Goal: Task Accomplishment & Management: Manage account settings

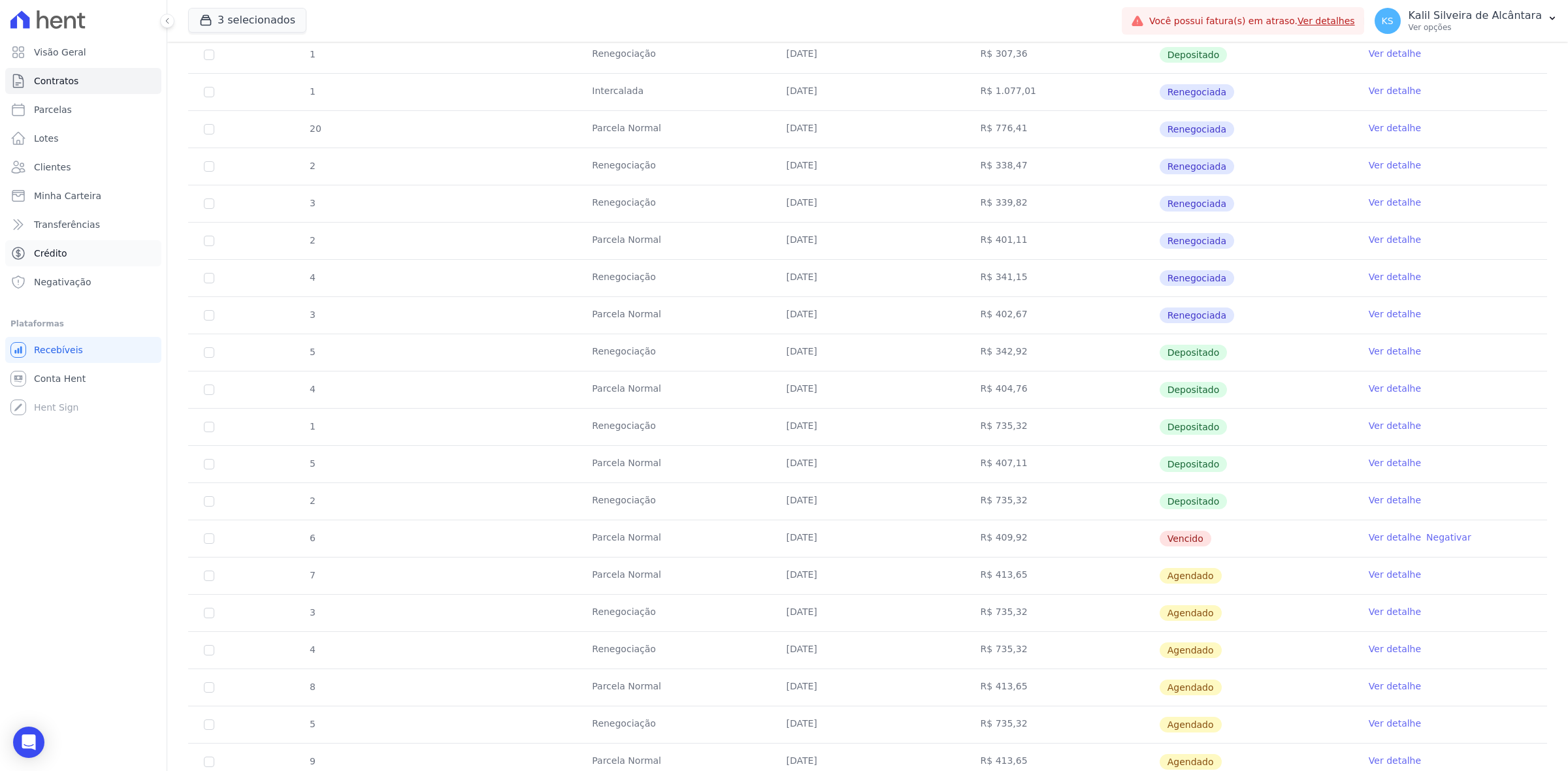
scroll to position [29, 0]
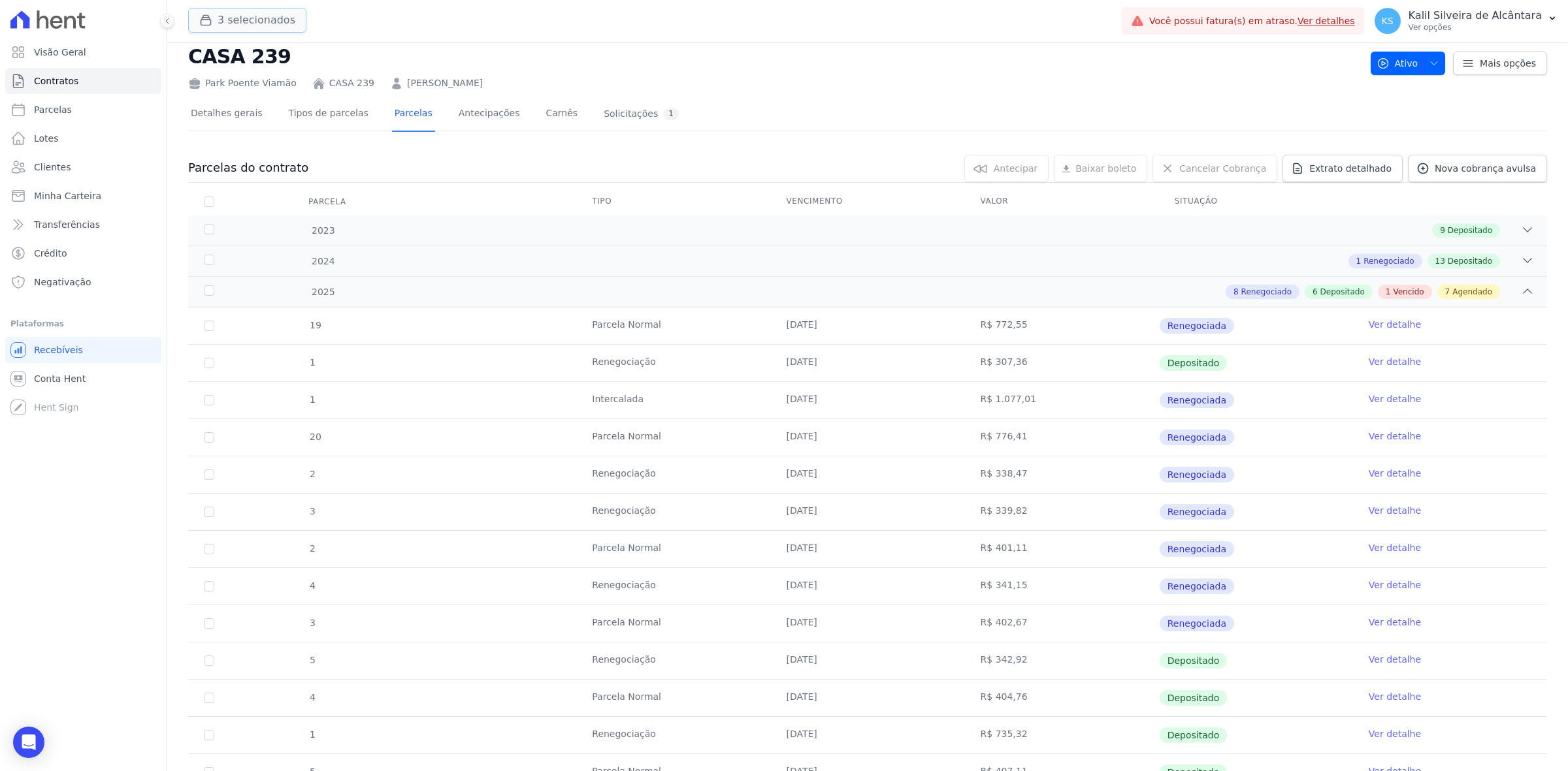
click at [216, 22] on div "button" at bounding box center [208, 20] width 18 height 13
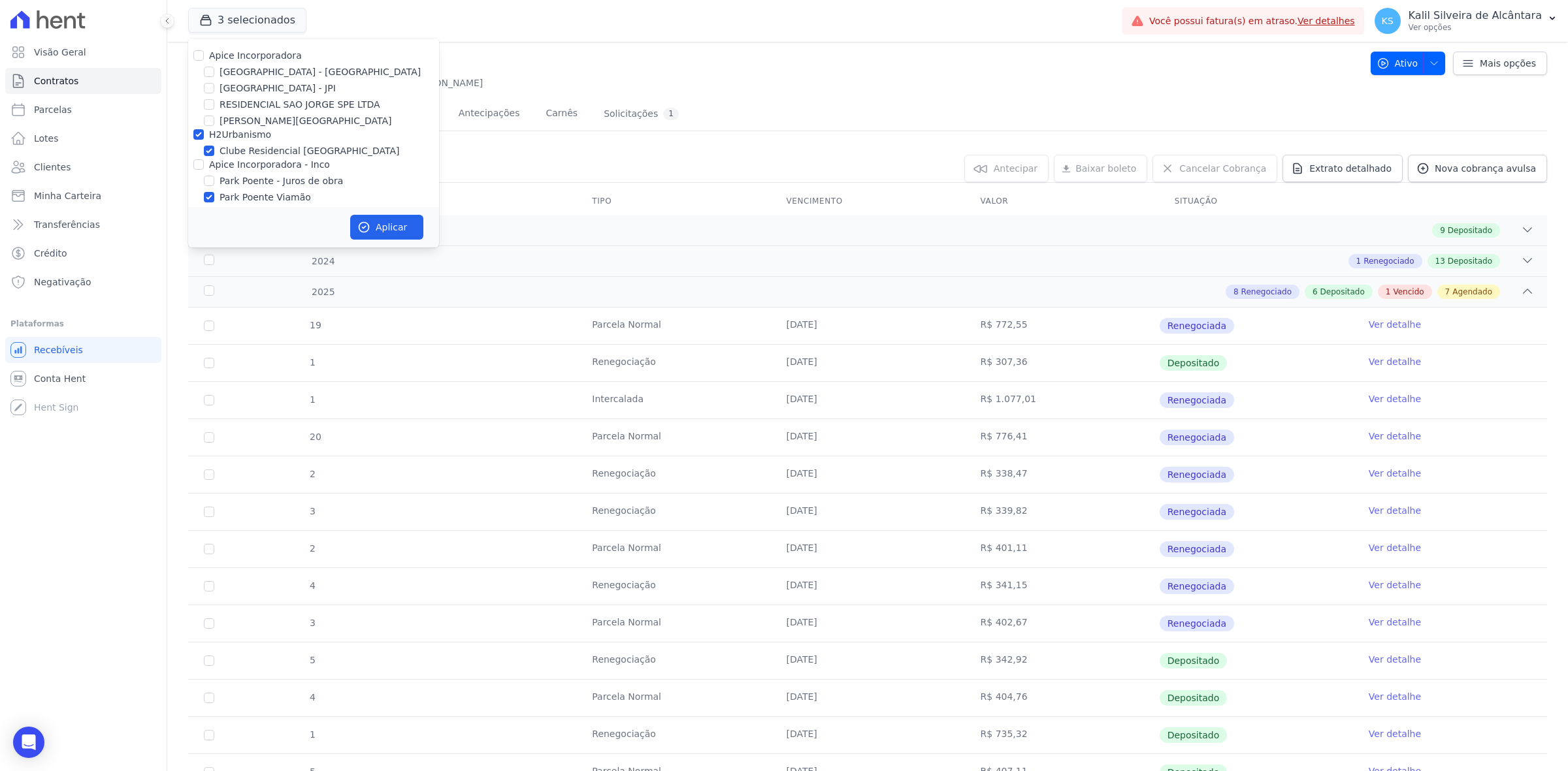
click at [227, 53] on label "Apice Incorporadora" at bounding box center [255, 55] width 93 height 10
click at [203, 53] on input "Apice Incorporadora" at bounding box center [198, 55] width 10 height 10
checkbox input "true"
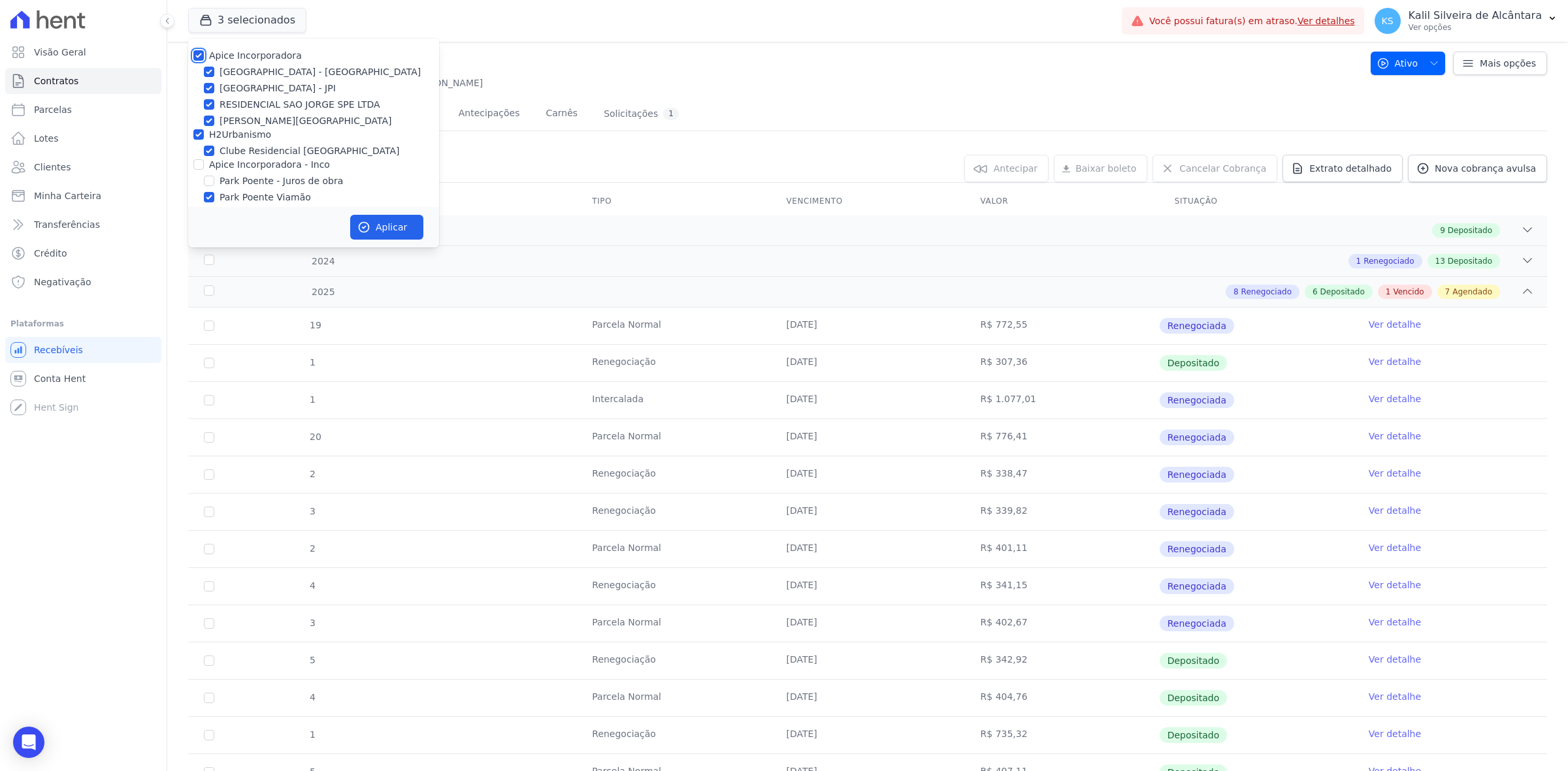
checkbox input "true"
click at [232, 53] on label "Apice Incorporadora" at bounding box center [255, 55] width 93 height 10
click at [203, 53] on input "Apice Incorporadora" at bounding box center [198, 55] width 10 height 10
checkbox input "false"
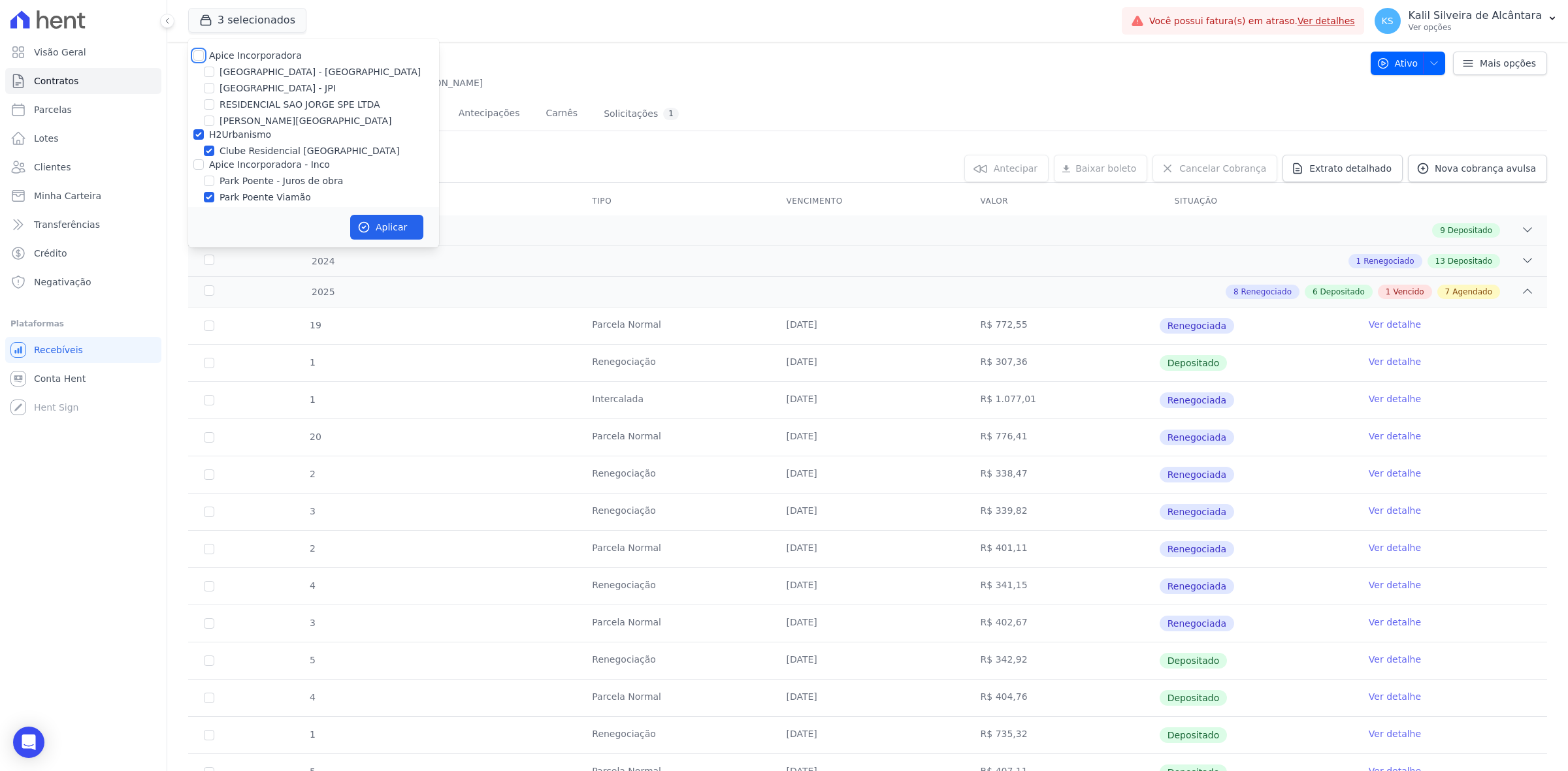
checkbox input "false"
click at [230, 129] on label "H2Urbanismo" at bounding box center [241, 134] width 62 height 10
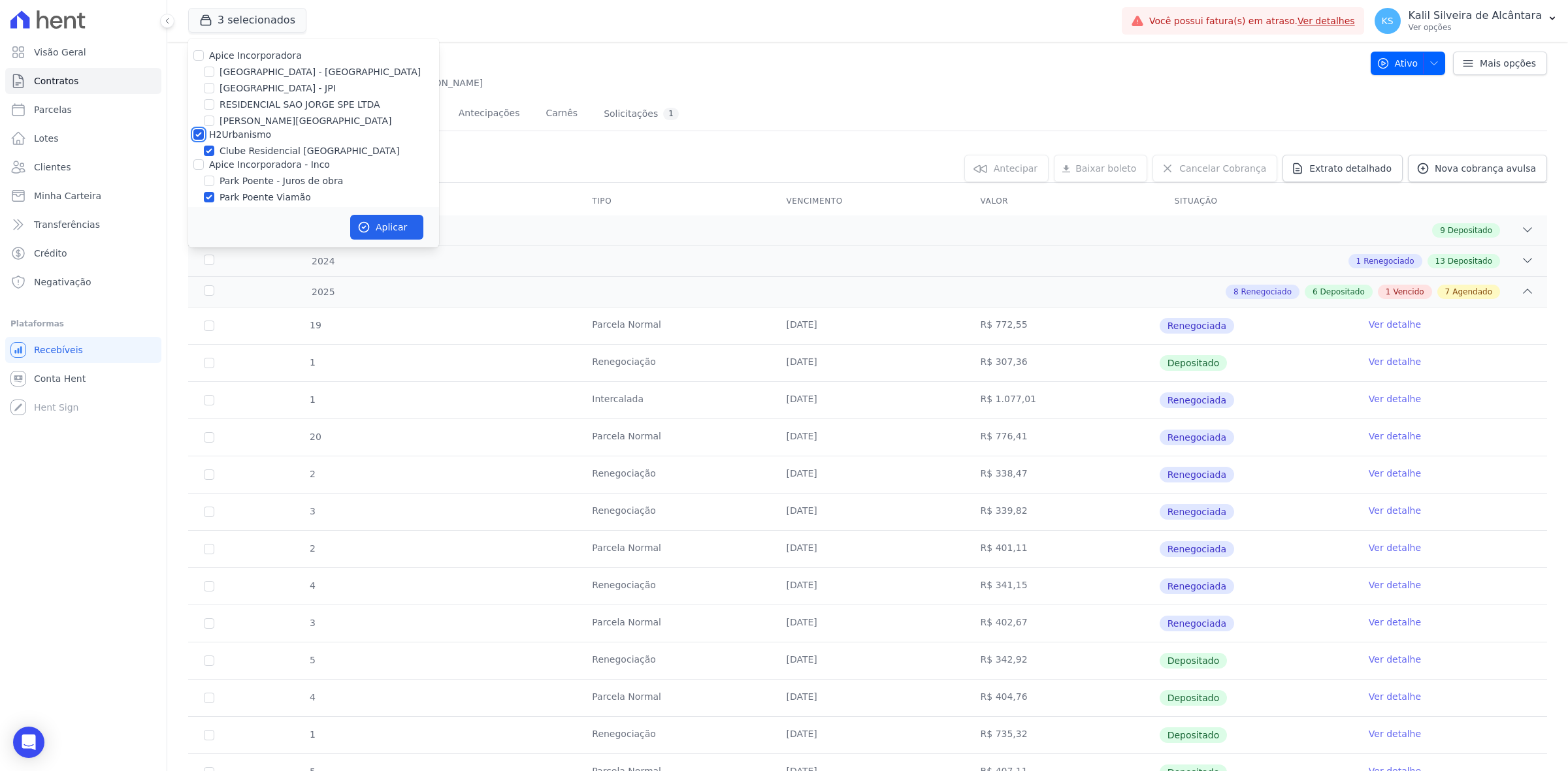
click at [203, 129] on input "H2Urbanismo" at bounding box center [198, 134] width 10 height 10
checkbox input "false"
click at [249, 175] on label "Park Poente Viamão" at bounding box center [266, 173] width 92 height 14
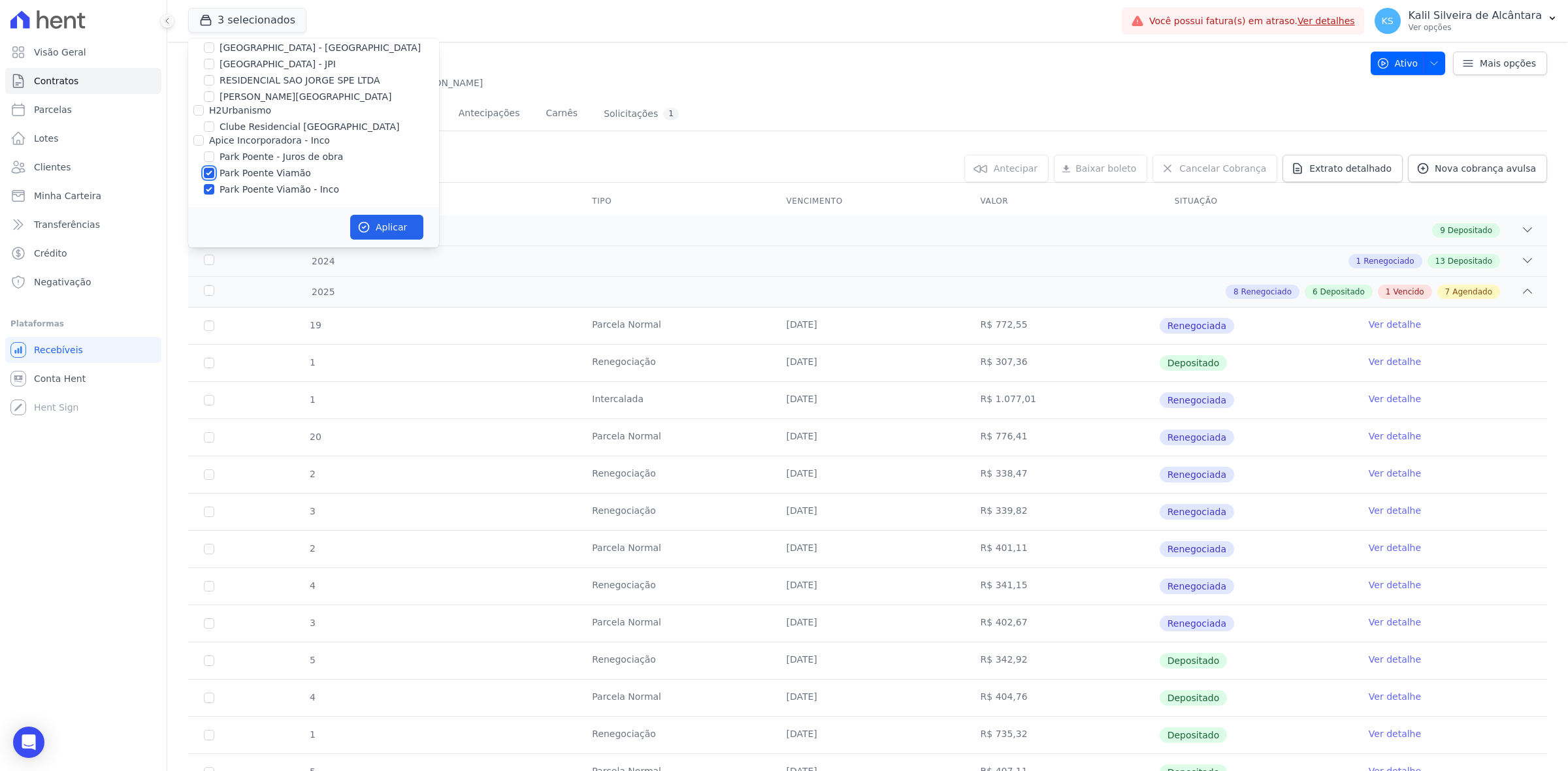
click at [215, 175] on input "Park Poente Viamão" at bounding box center [209, 173] width 10 height 10
checkbox input "false"
click at [249, 190] on label "Park Poente Viamão - Inco" at bounding box center [280, 190] width 119 height 14
click at [215, 190] on input "Park Poente Viamão - Inco" at bounding box center [209, 190] width 10 height 10
checkbox input "false"
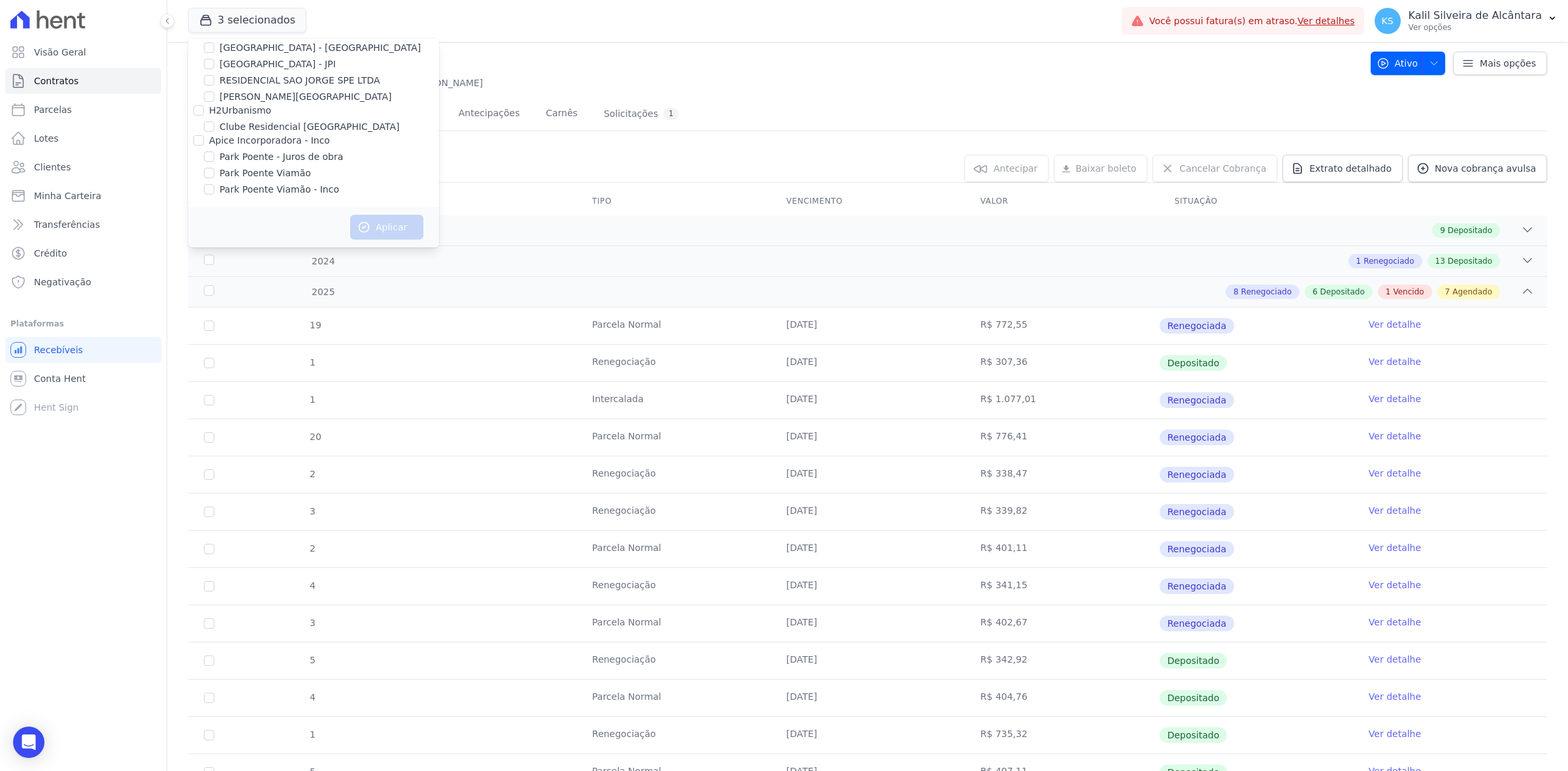
click at [256, 153] on label "Park Poente - Juros de obra" at bounding box center [281, 157] width 124 height 14
click at [215, 153] on input "Park Poente - Juros de obra" at bounding box center [209, 157] width 10 height 10
checkbox input "true"
click at [388, 228] on button "Aplicar" at bounding box center [387, 227] width 74 height 25
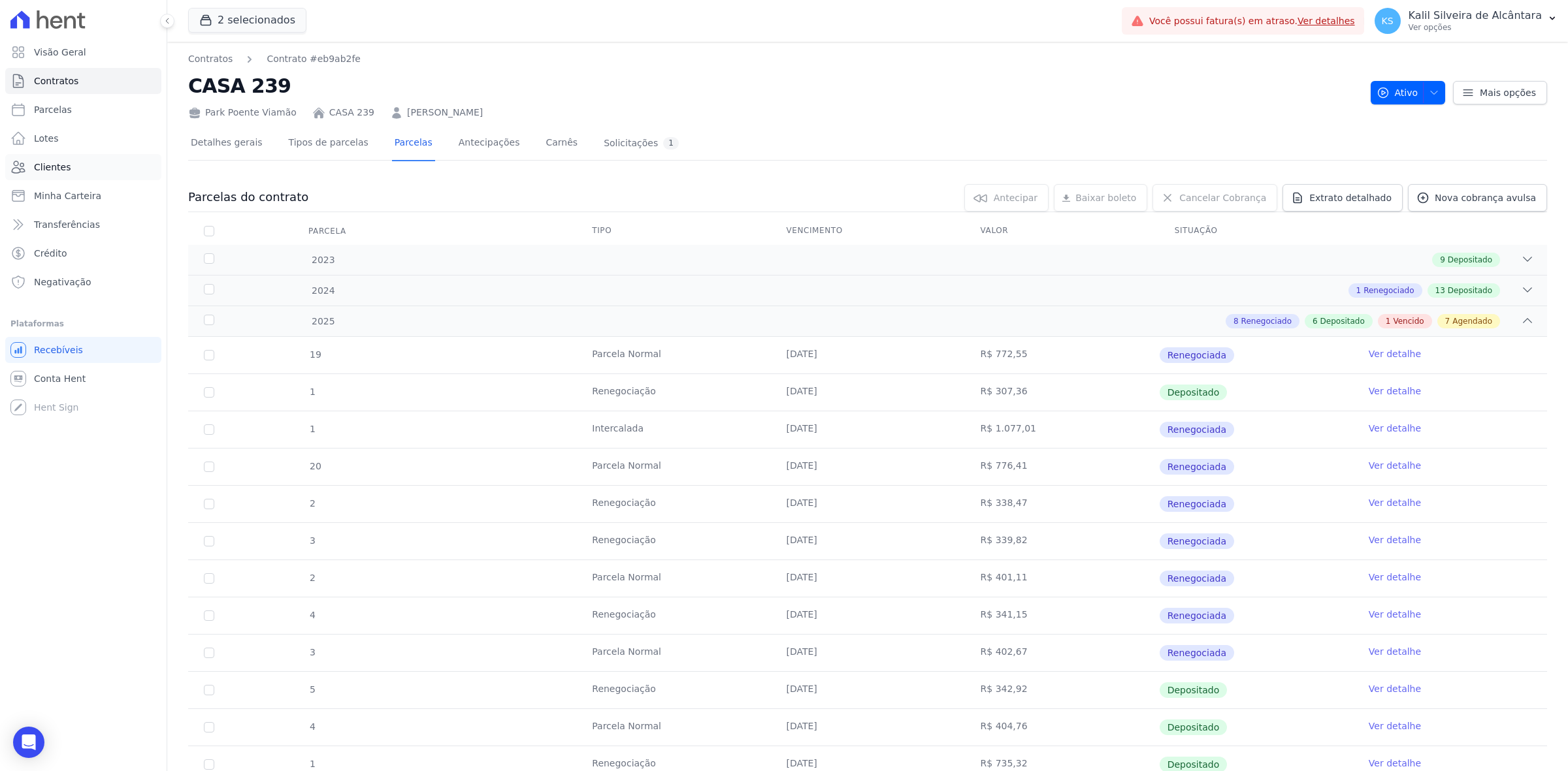
click at [94, 158] on link "Clientes" at bounding box center [83, 167] width 156 height 26
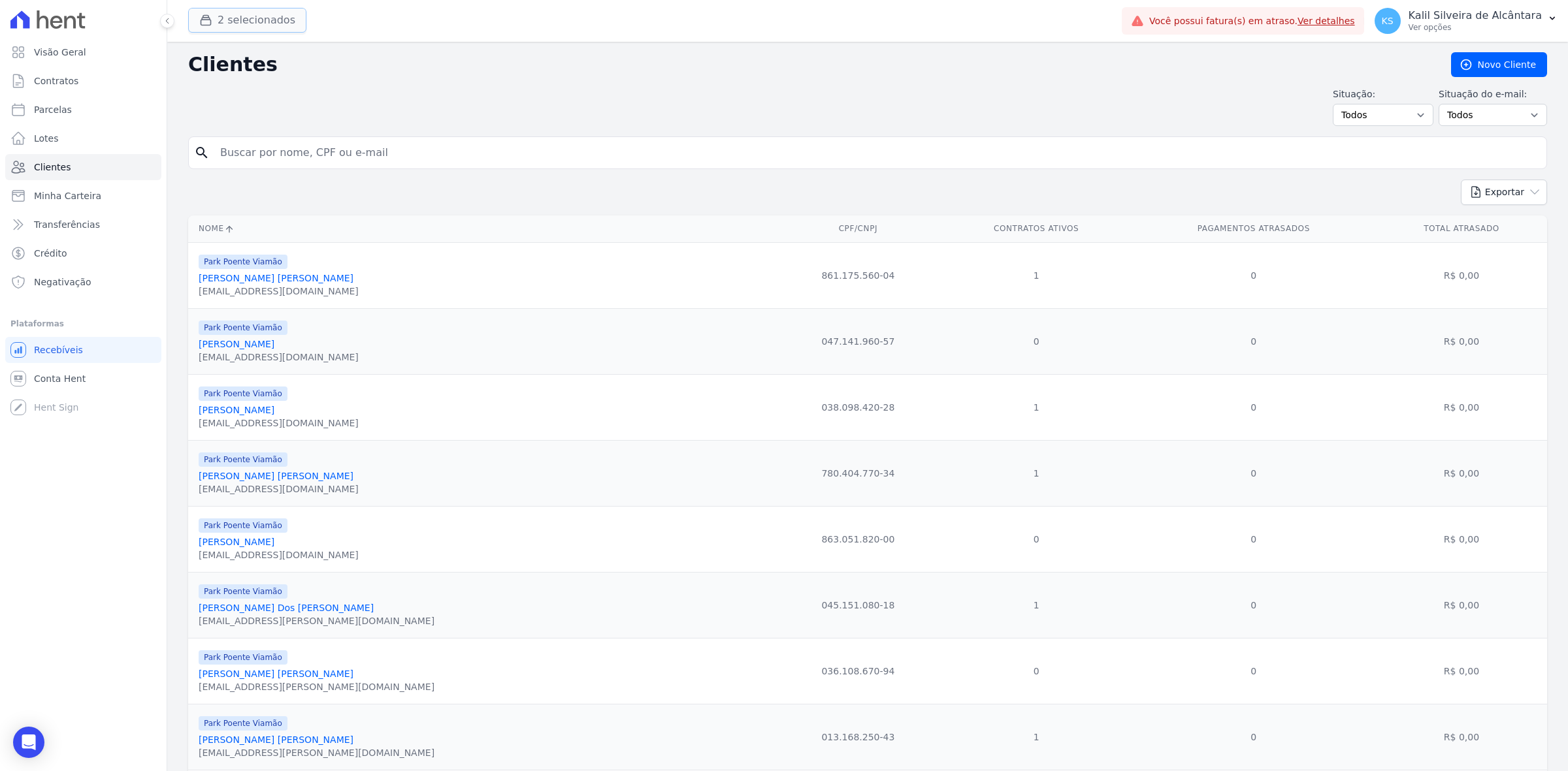
click at [262, 15] on button "2 selecionados" at bounding box center [247, 20] width 119 height 25
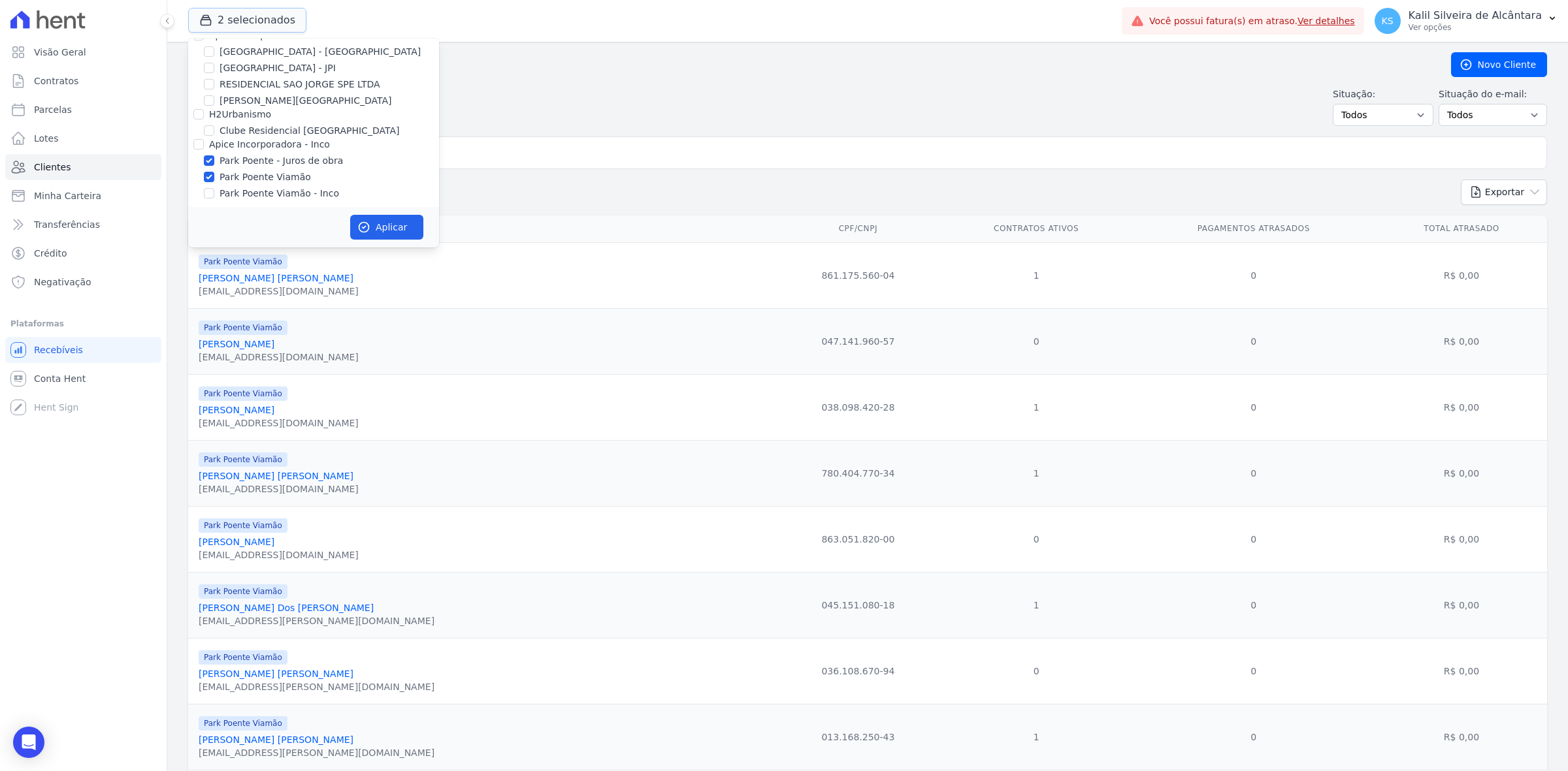
scroll to position [24, 0]
click at [280, 164] on div "Apice Incorporadora [GEOGRAPHIC_DATA] - [GEOGRAPHIC_DATA] [GEOGRAPHIC_DATA] - J…" at bounding box center [313, 111] width 251 height 193
click at [285, 170] on label "Park Poente Viamão" at bounding box center [266, 173] width 92 height 14
click at [215, 170] on input "Park Poente Viamão" at bounding box center [209, 173] width 10 height 10
checkbox input "false"
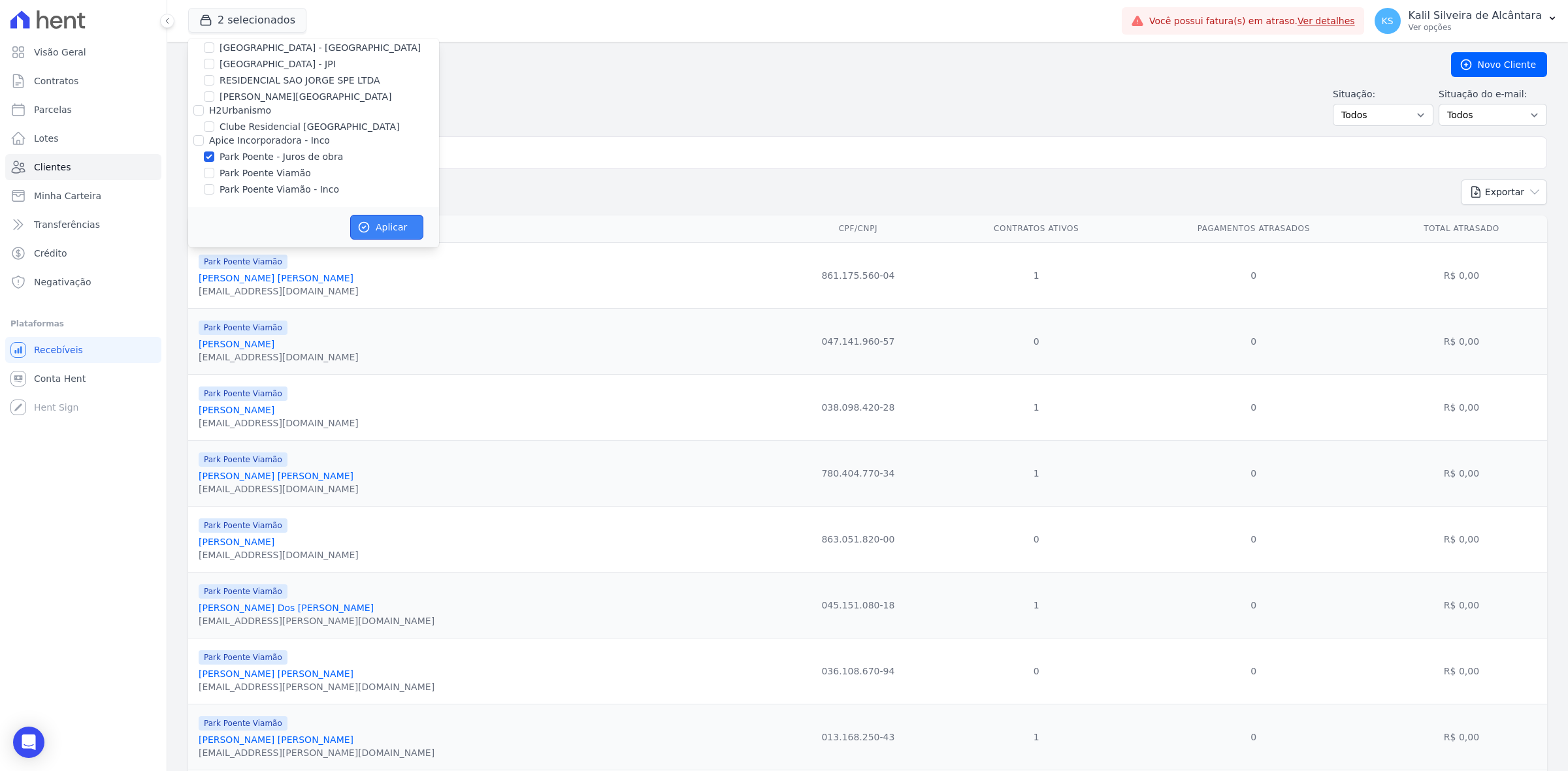
click at [377, 225] on button "Aplicar" at bounding box center [387, 227] width 74 height 25
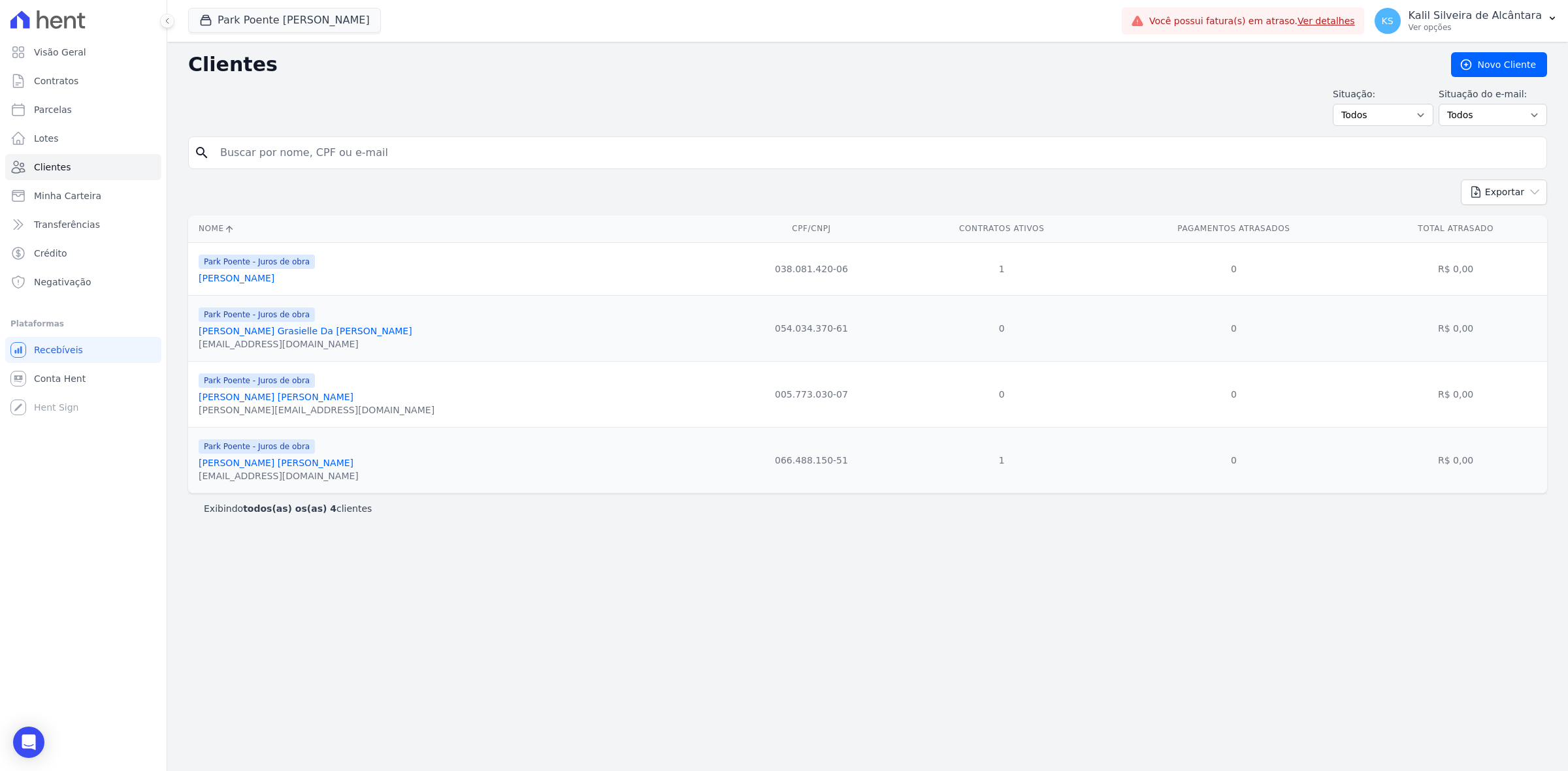
click at [304, 397] on link "[PERSON_NAME] [PERSON_NAME]" at bounding box center [275, 397] width 155 height 10
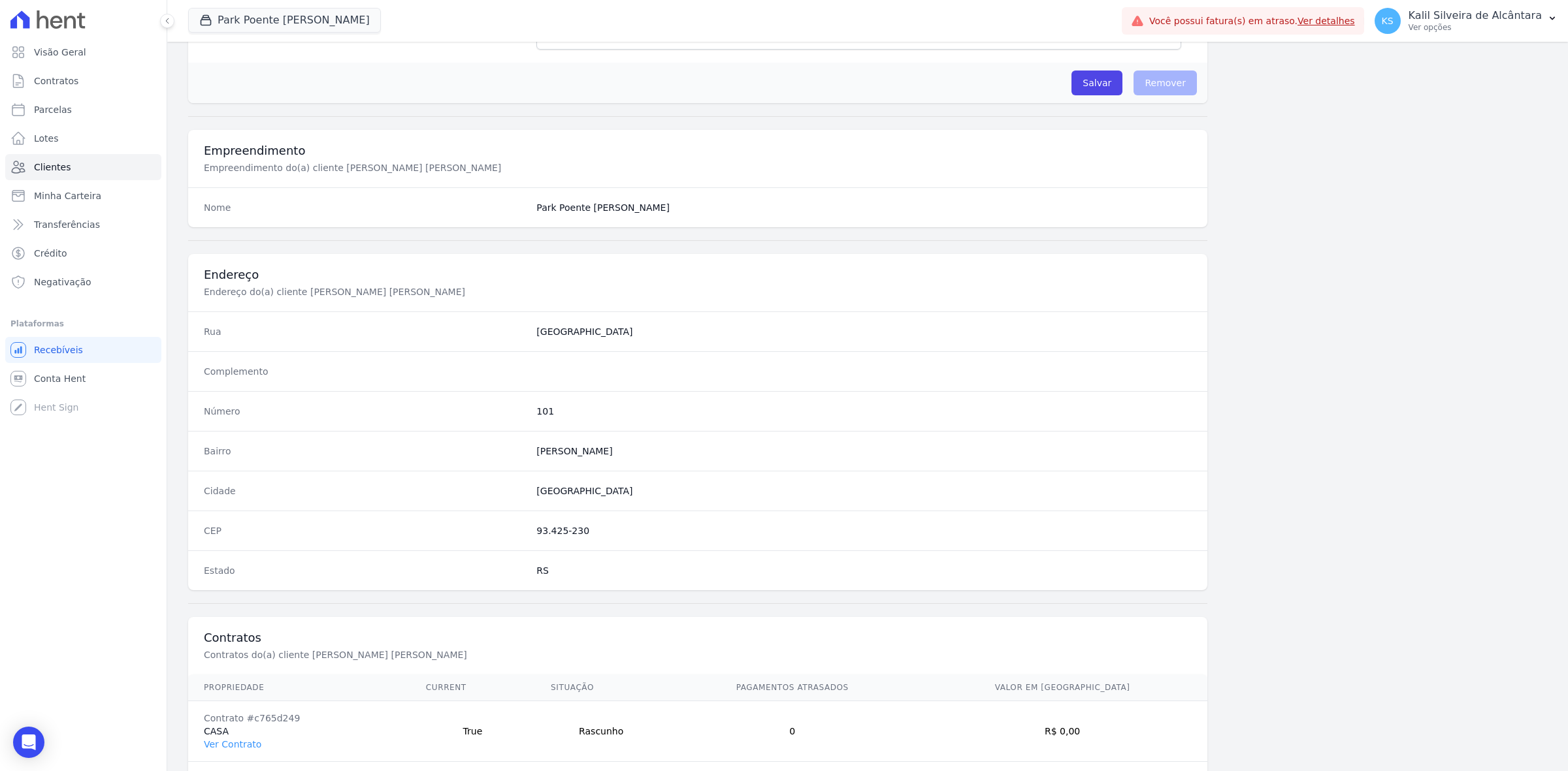
scroll to position [454, 0]
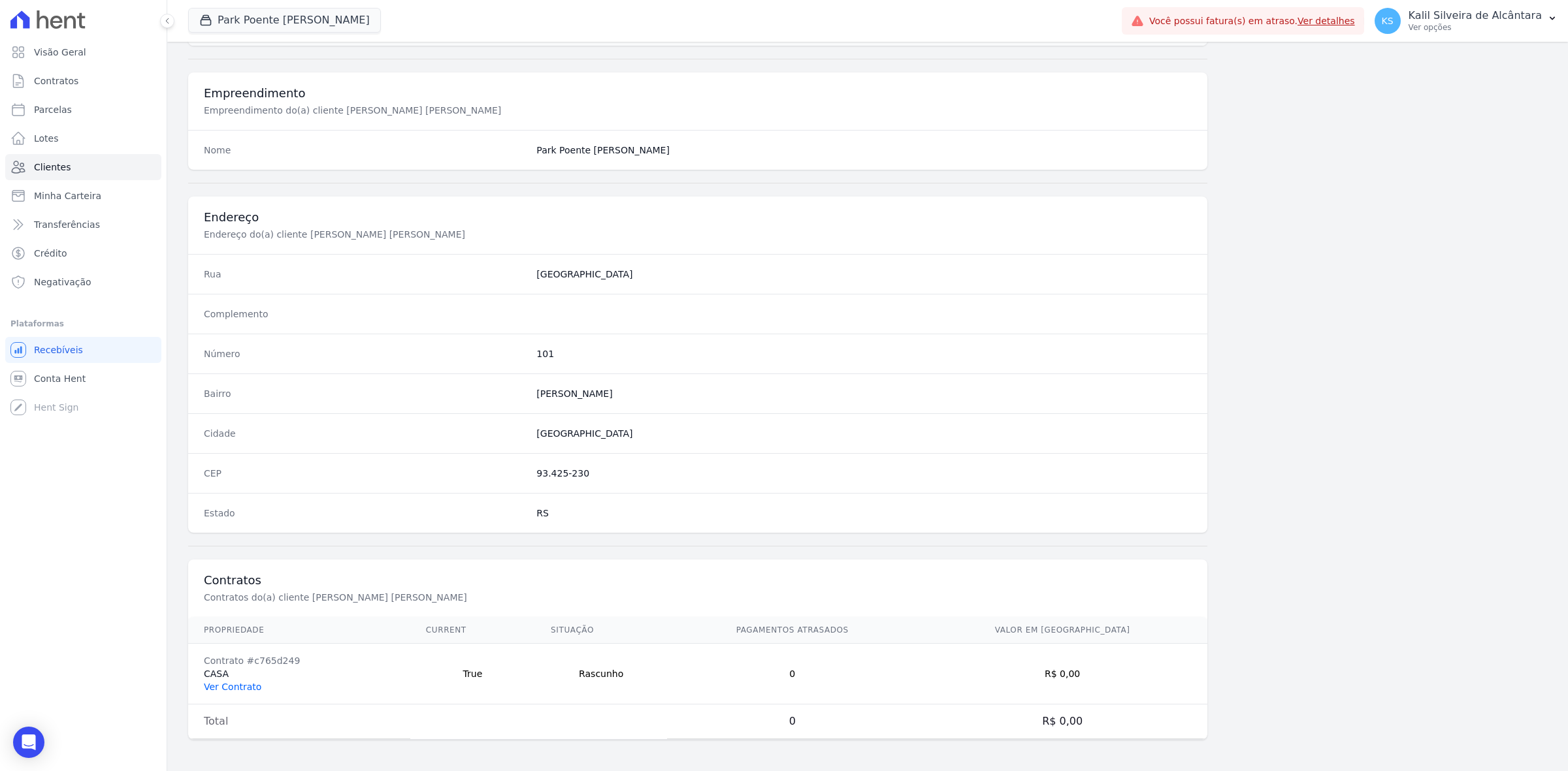
click at [244, 683] on link "Ver Contrato" at bounding box center [232, 687] width 57 height 10
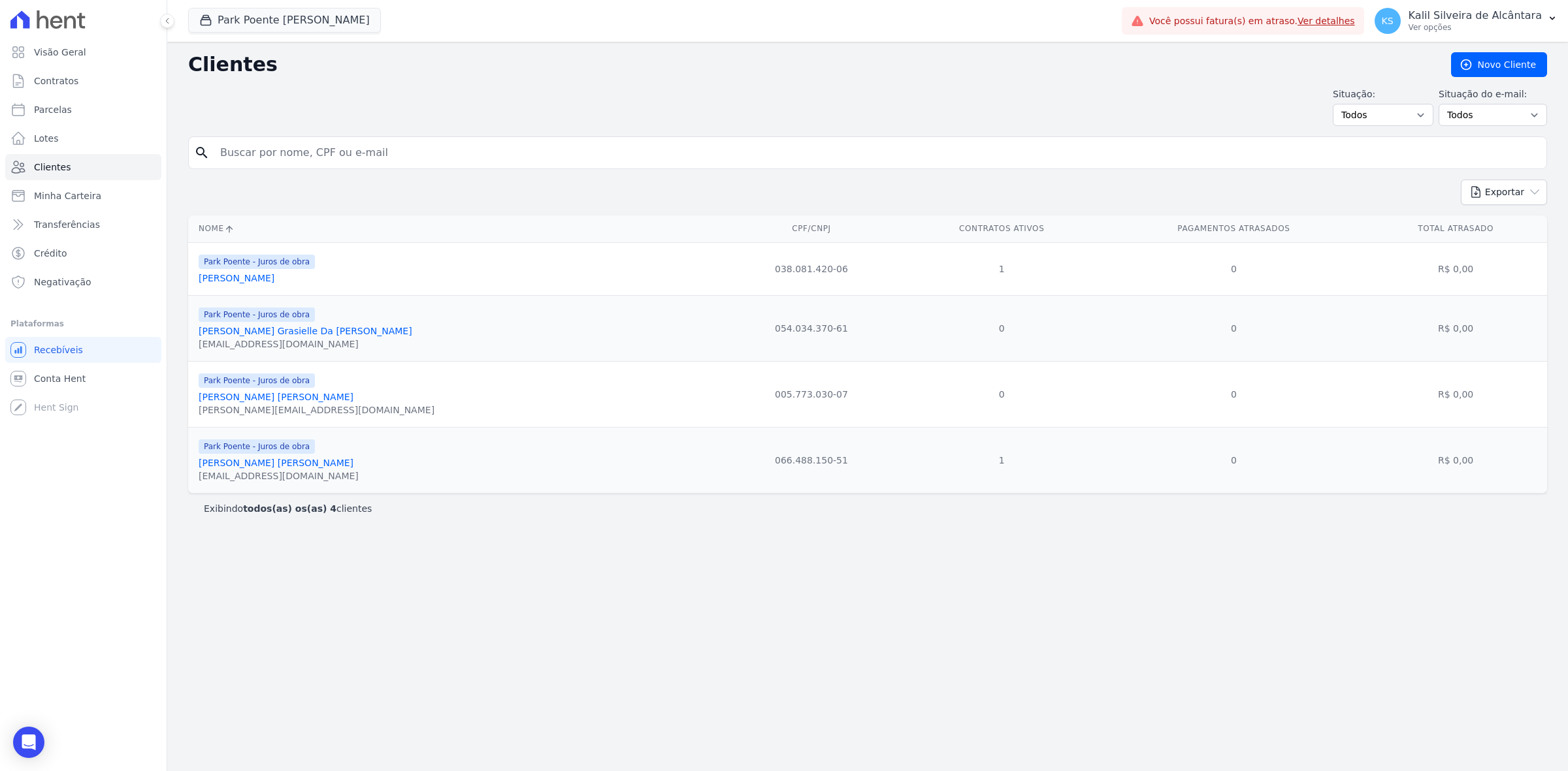
click at [281, 329] on link "[PERSON_NAME] Grasielle Da [PERSON_NAME]" at bounding box center [305, 331] width 214 height 10
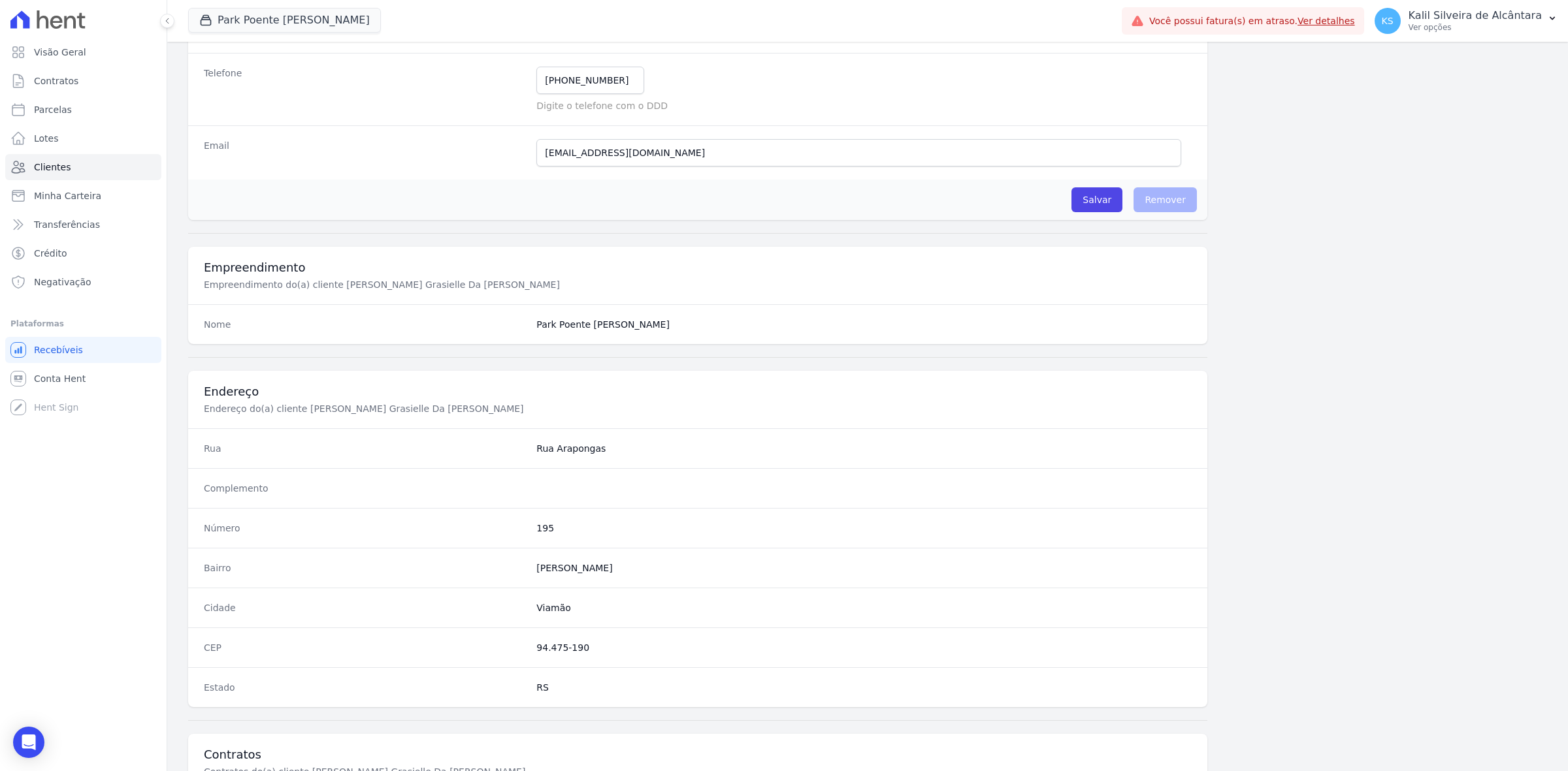
scroll to position [454, 0]
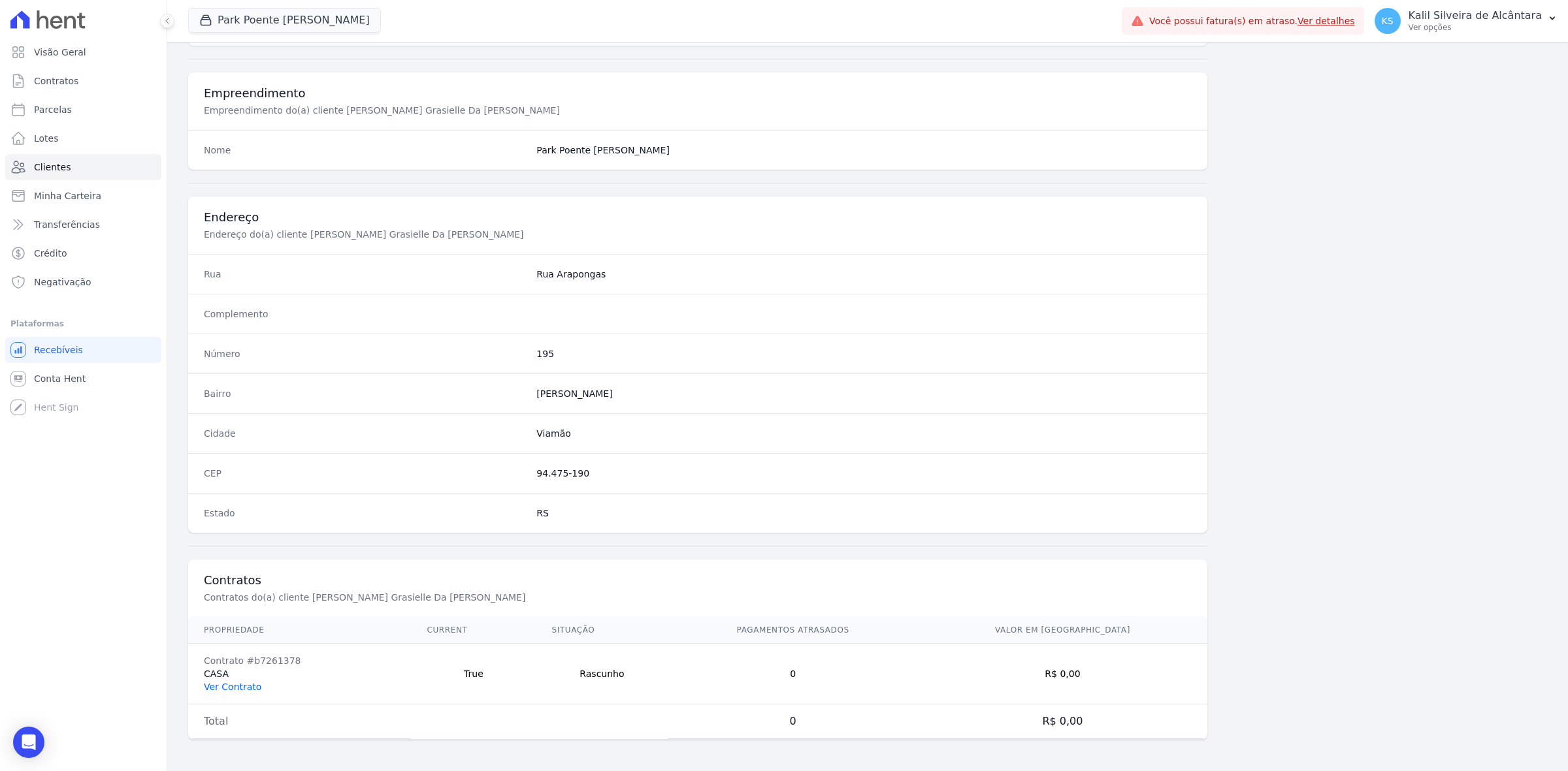
click at [247, 687] on link "Ver Contrato" at bounding box center [232, 687] width 57 height 10
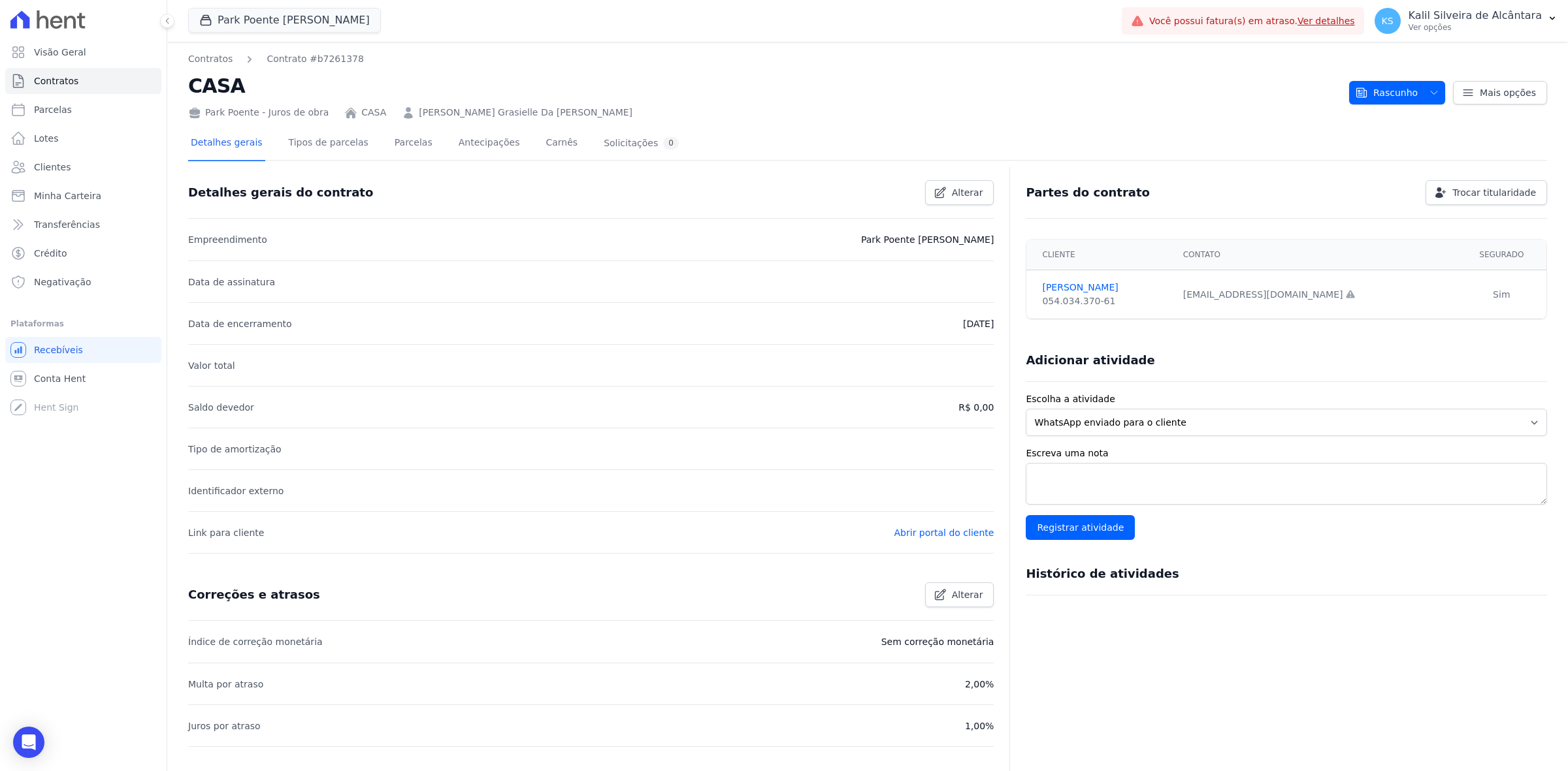
drag, startPoint x: 964, startPoint y: 387, endPoint x: 974, endPoint y: 368, distance: 21.5
click at [964, 386] on li "Saldo devedor R$ 0,00" at bounding box center [590, 407] width 806 height 42
click at [974, 368] on li "Valor total" at bounding box center [590, 365] width 806 height 42
click at [392, 148] on link "Parcelas" at bounding box center [414, 144] width 43 height 35
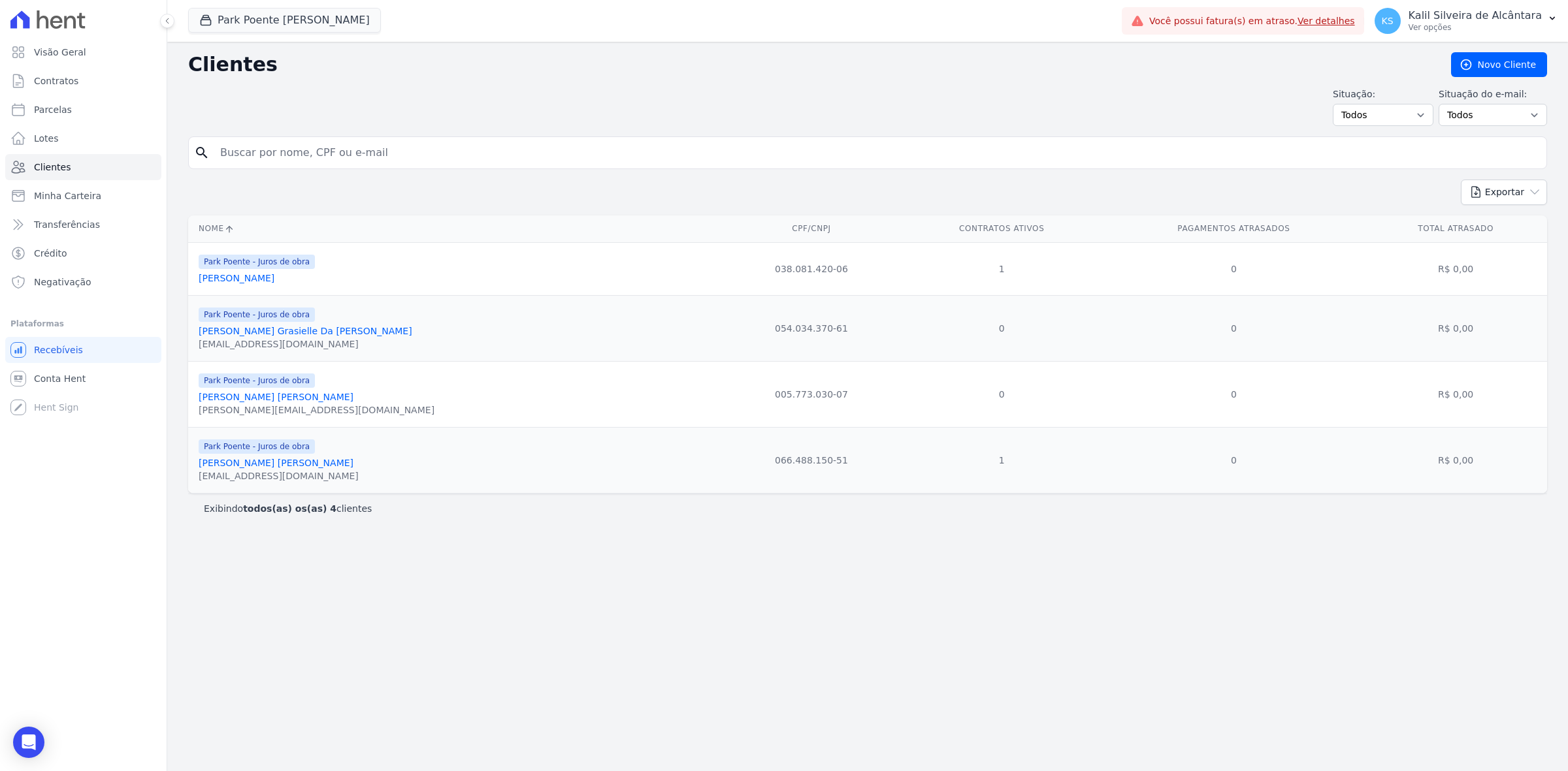
click at [256, 399] on link "[PERSON_NAME] [PERSON_NAME]" at bounding box center [275, 397] width 155 height 10
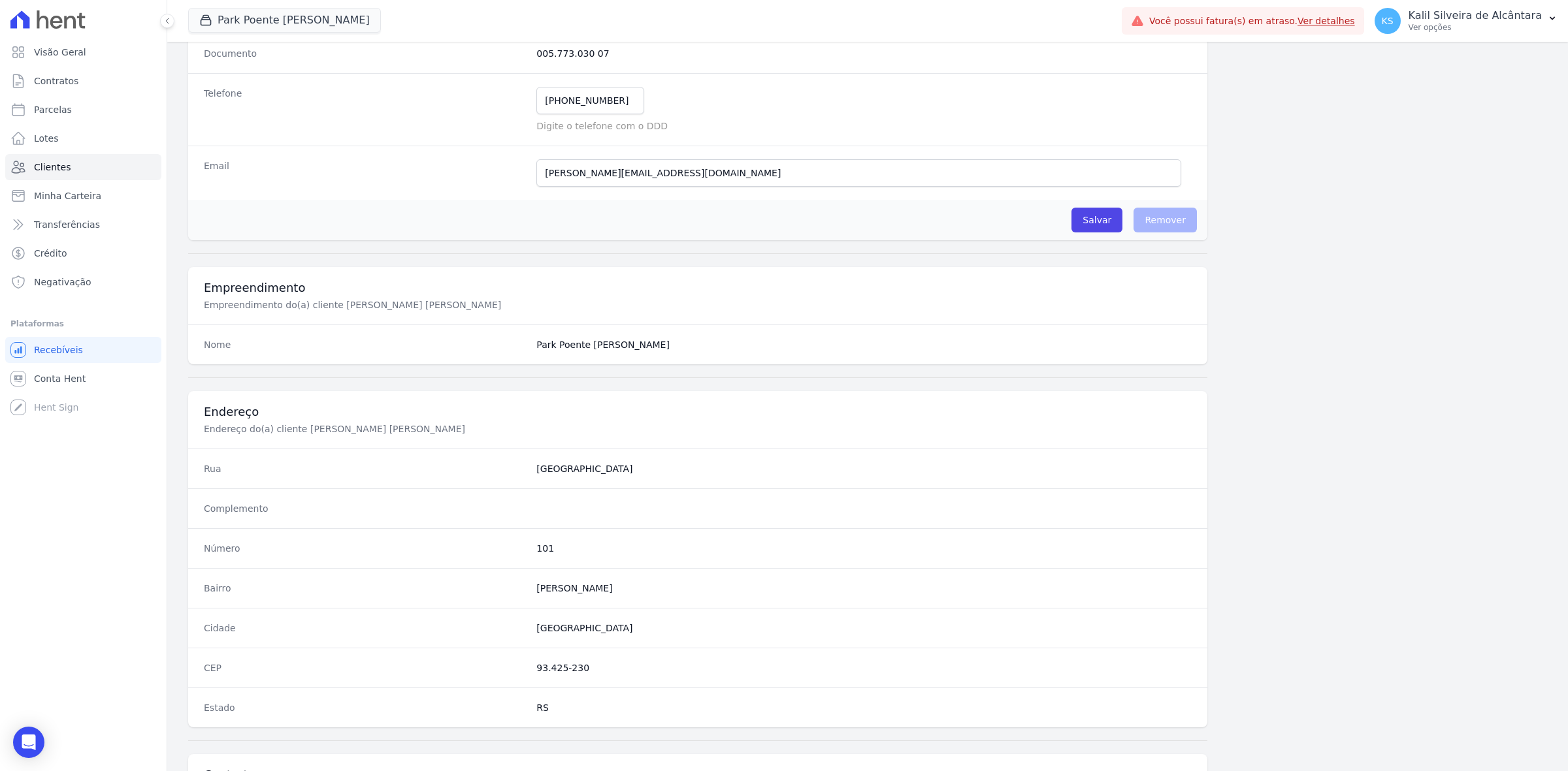
scroll to position [454, 0]
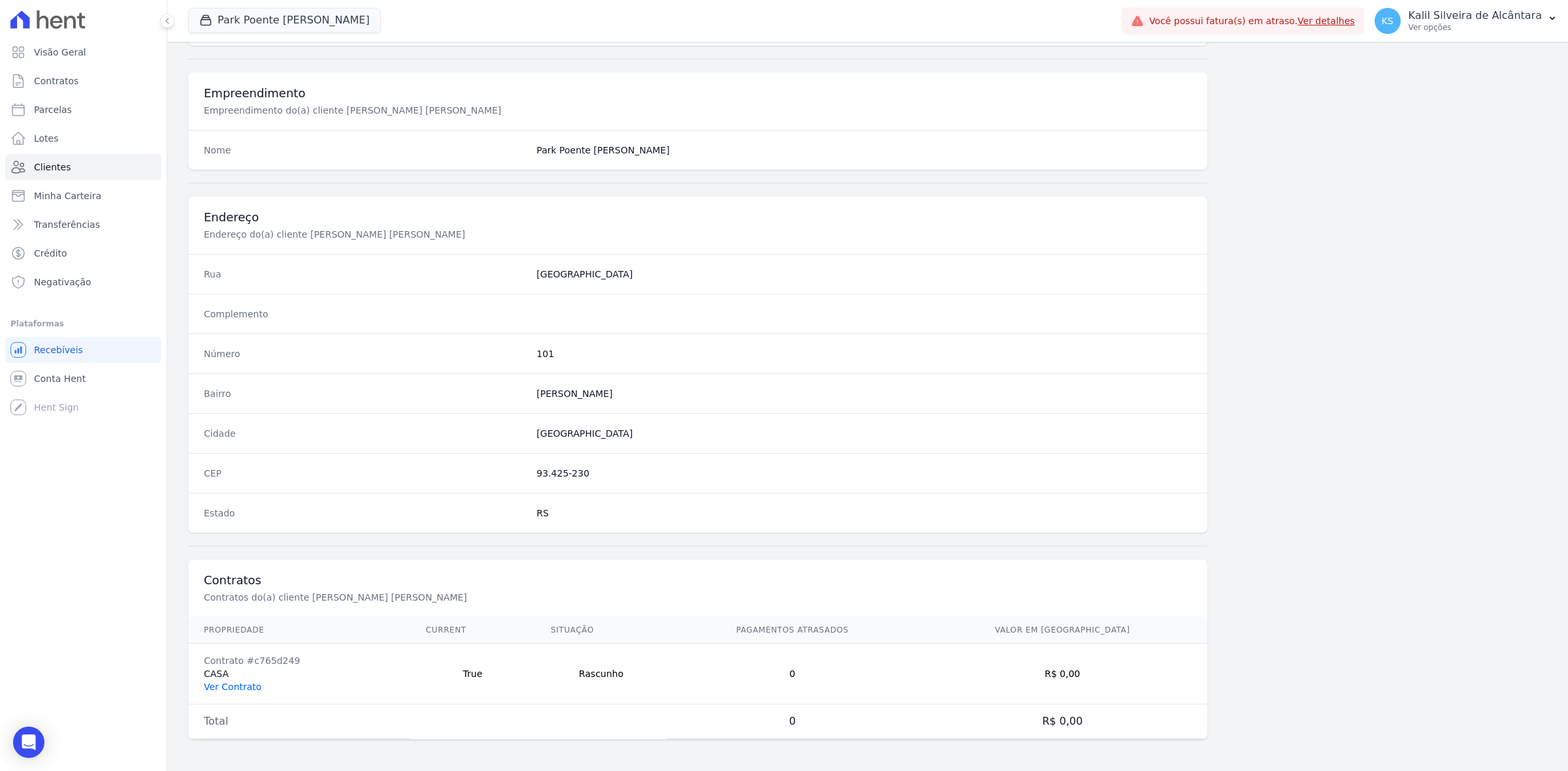
click at [220, 684] on link "Ver Contrato" at bounding box center [232, 687] width 57 height 10
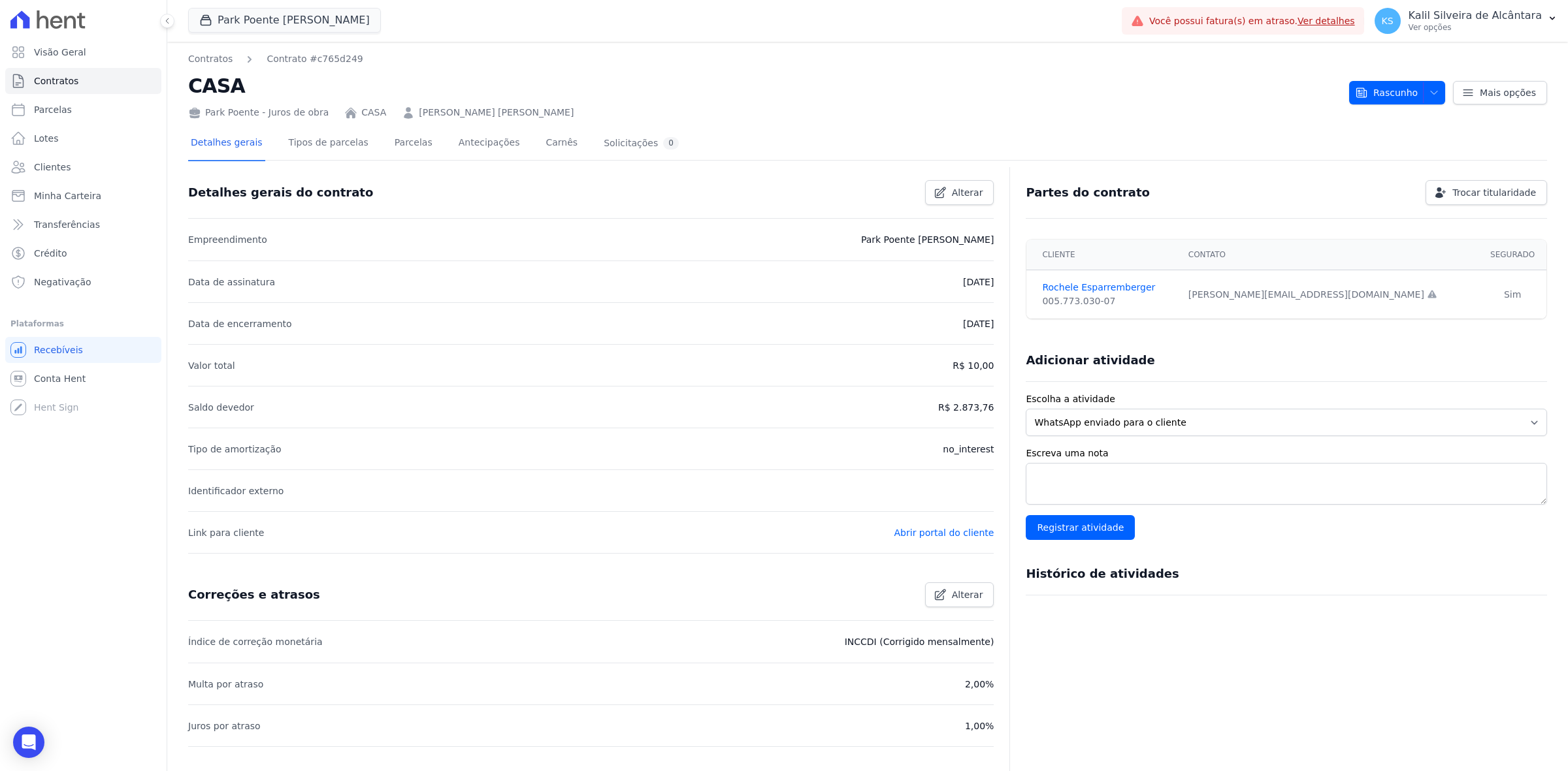
click at [403, 161] on div at bounding box center [868, 165] width 1359 height 11
click at [403, 151] on link "Parcelas" at bounding box center [414, 144] width 43 height 35
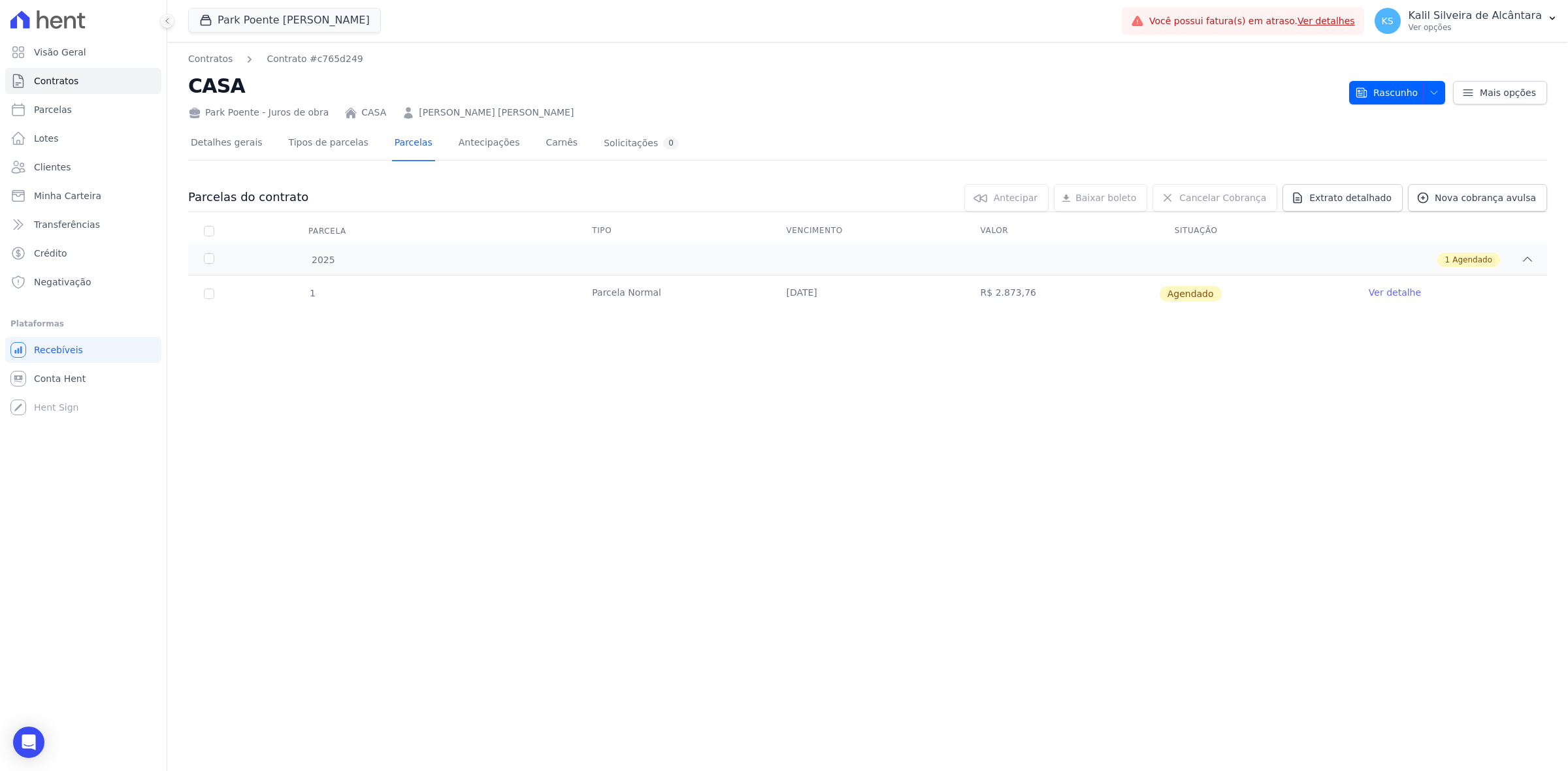
click at [203, 295] on td "1" at bounding box center [209, 293] width 42 height 36
click at [210, 294] on input "checkbox" at bounding box center [209, 294] width 10 height 10
checkbox input "true"
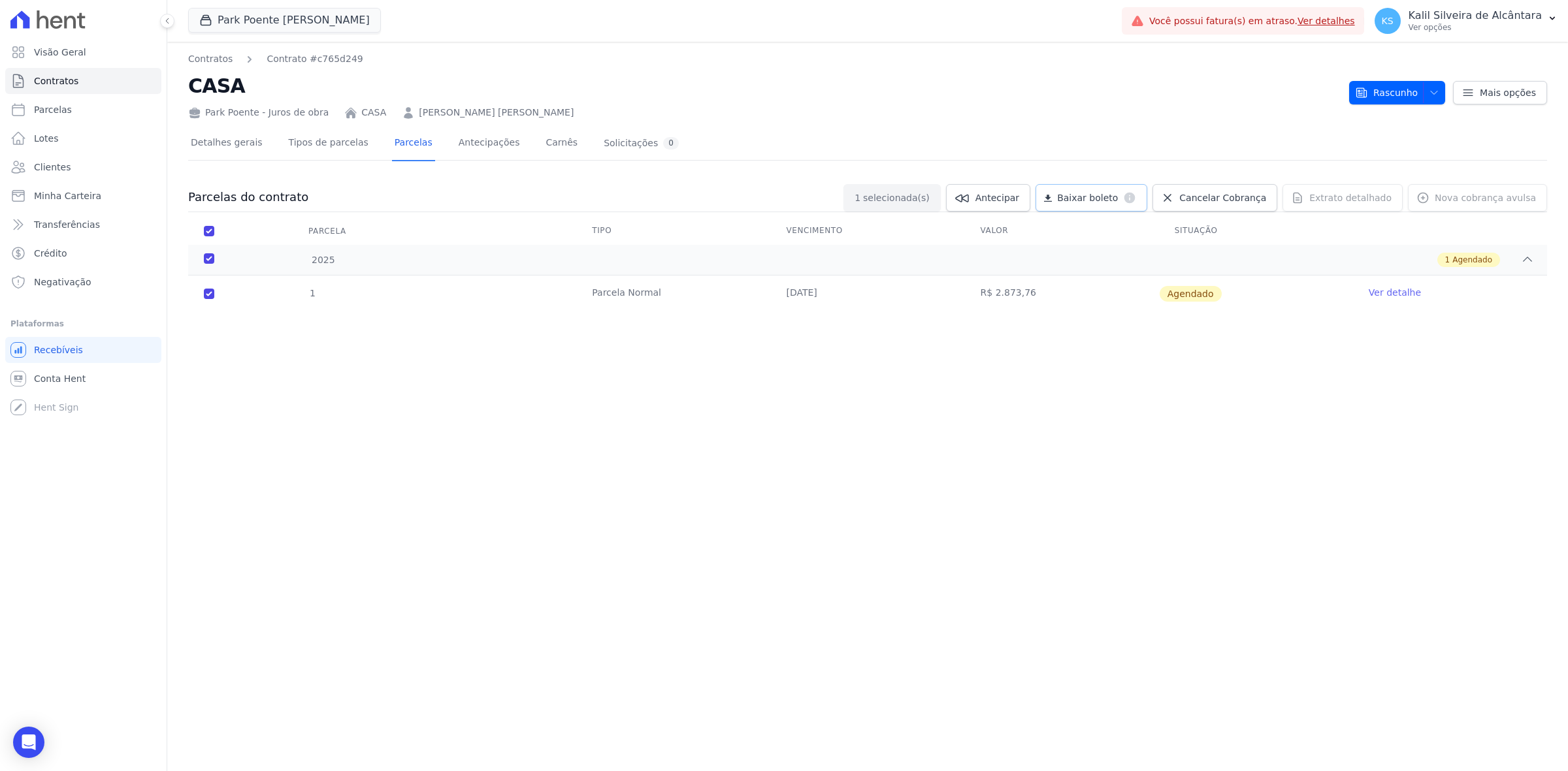
click at [1112, 201] on span "Baixar boleto" at bounding box center [1087, 197] width 61 height 13
click at [1389, 286] on link "Ver detalhe" at bounding box center [1395, 292] width 52 height 13
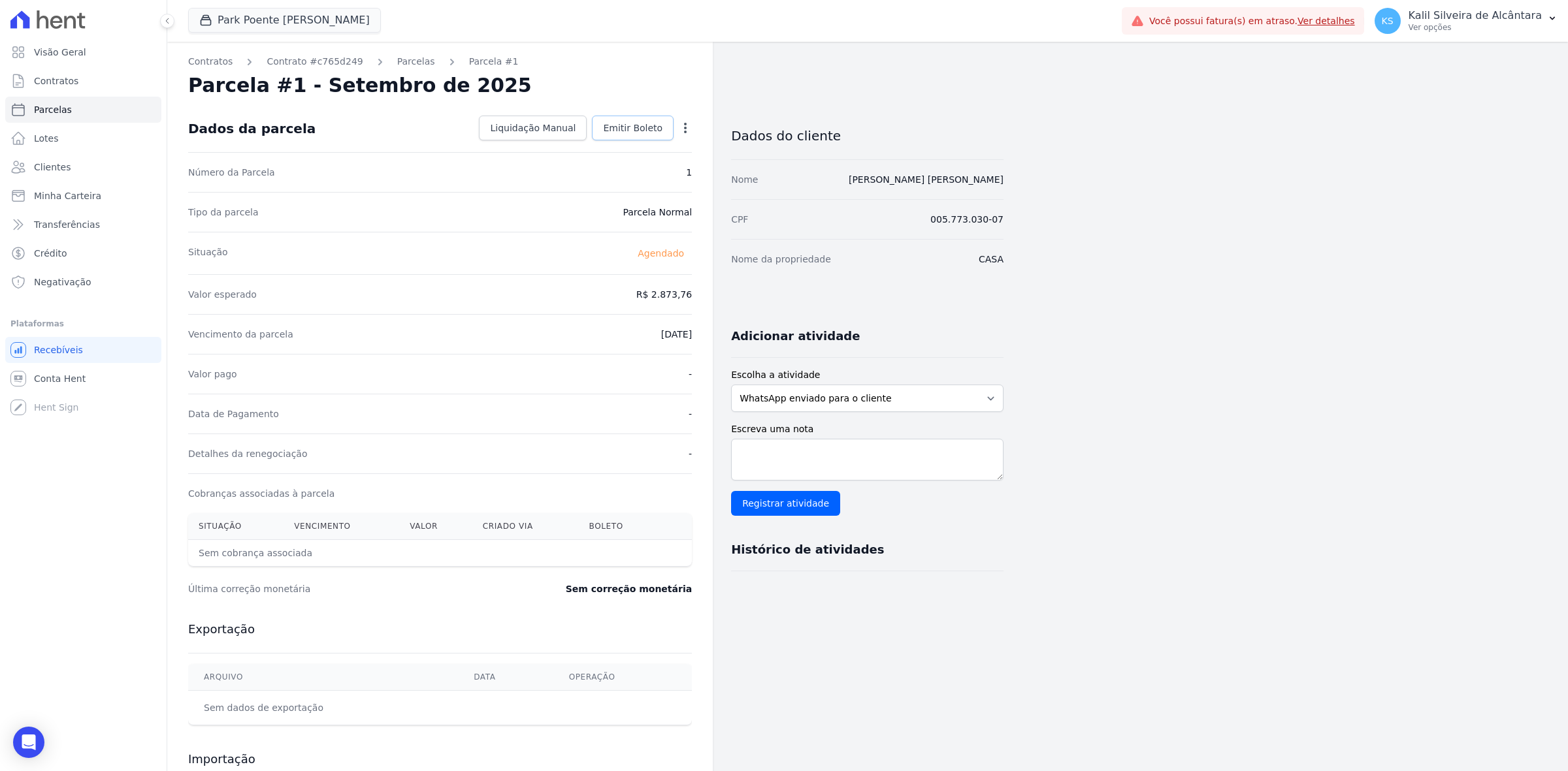
click at [642, 132] on span "Emitir Boleto" at bounding box center [633, 127] width 60 height 13
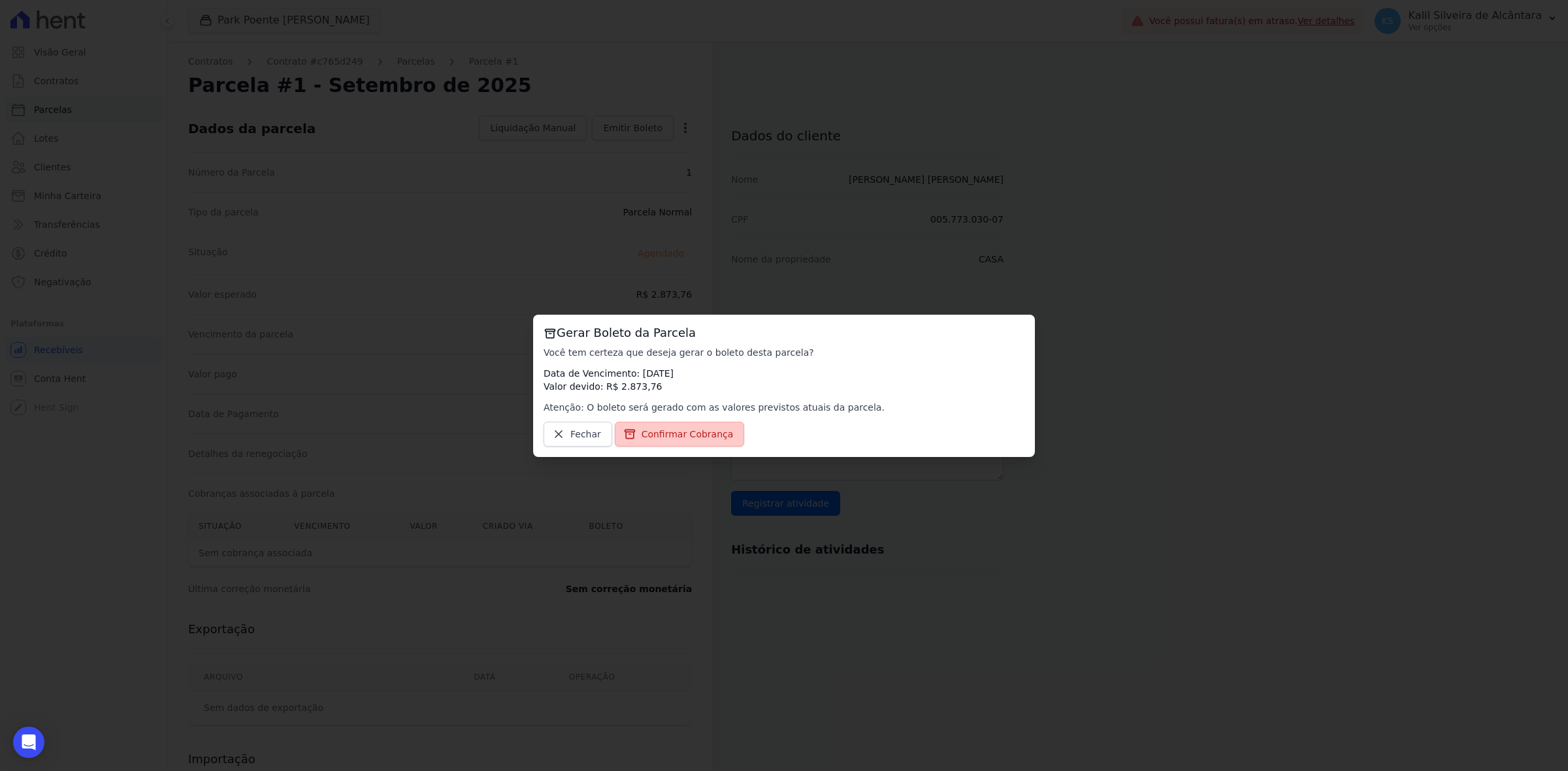
click at [678, 431] on span "Confirmar Cobrança" at bounding box center [687, 434] width 92 height 13
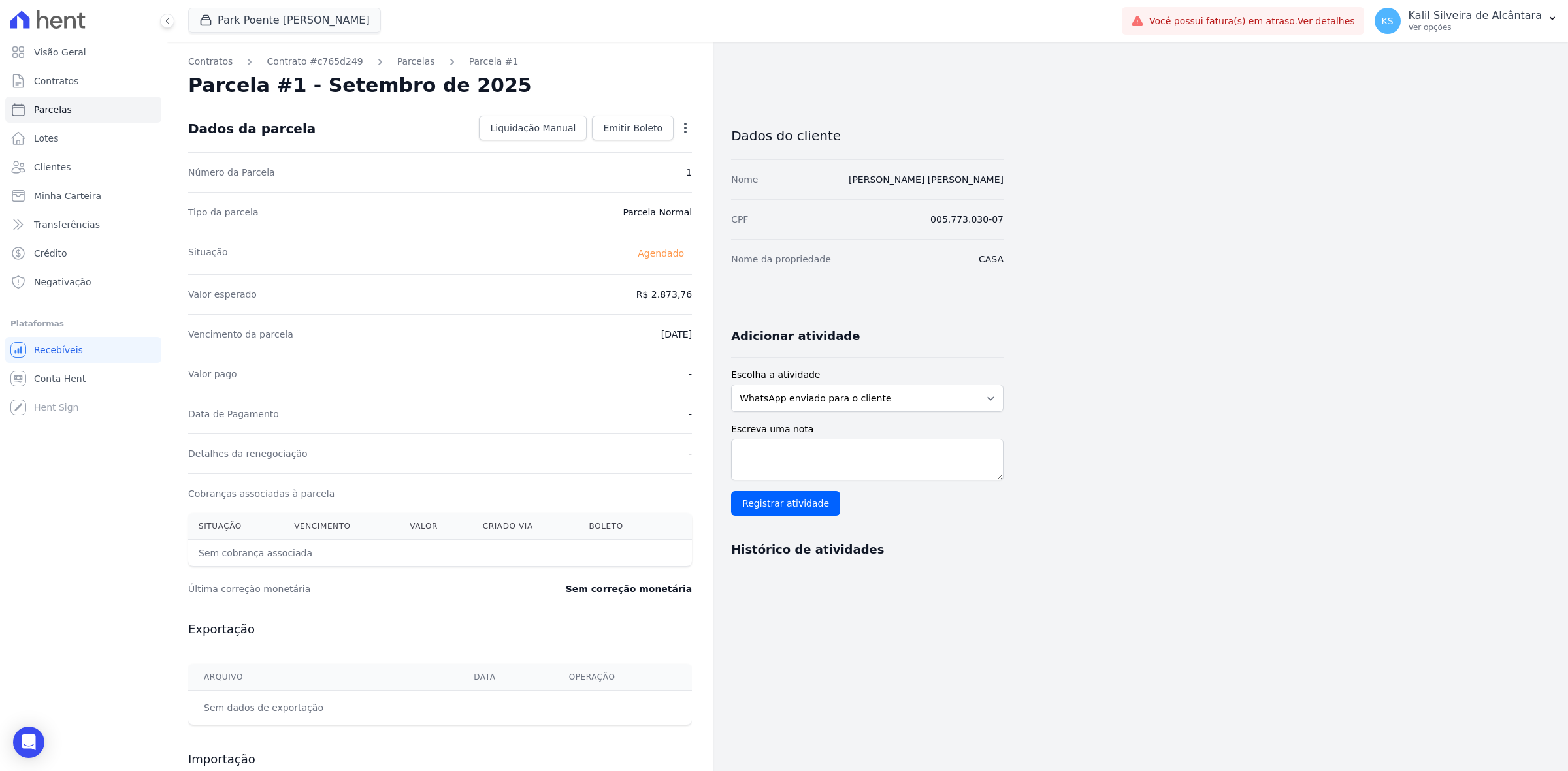
click at [691, 126] on icon "button" at bounding box center [685, 127] width 13 height 13
click at [661, 168] on link "Antecipar" at bounding box center [629, 169] width 115 height 23
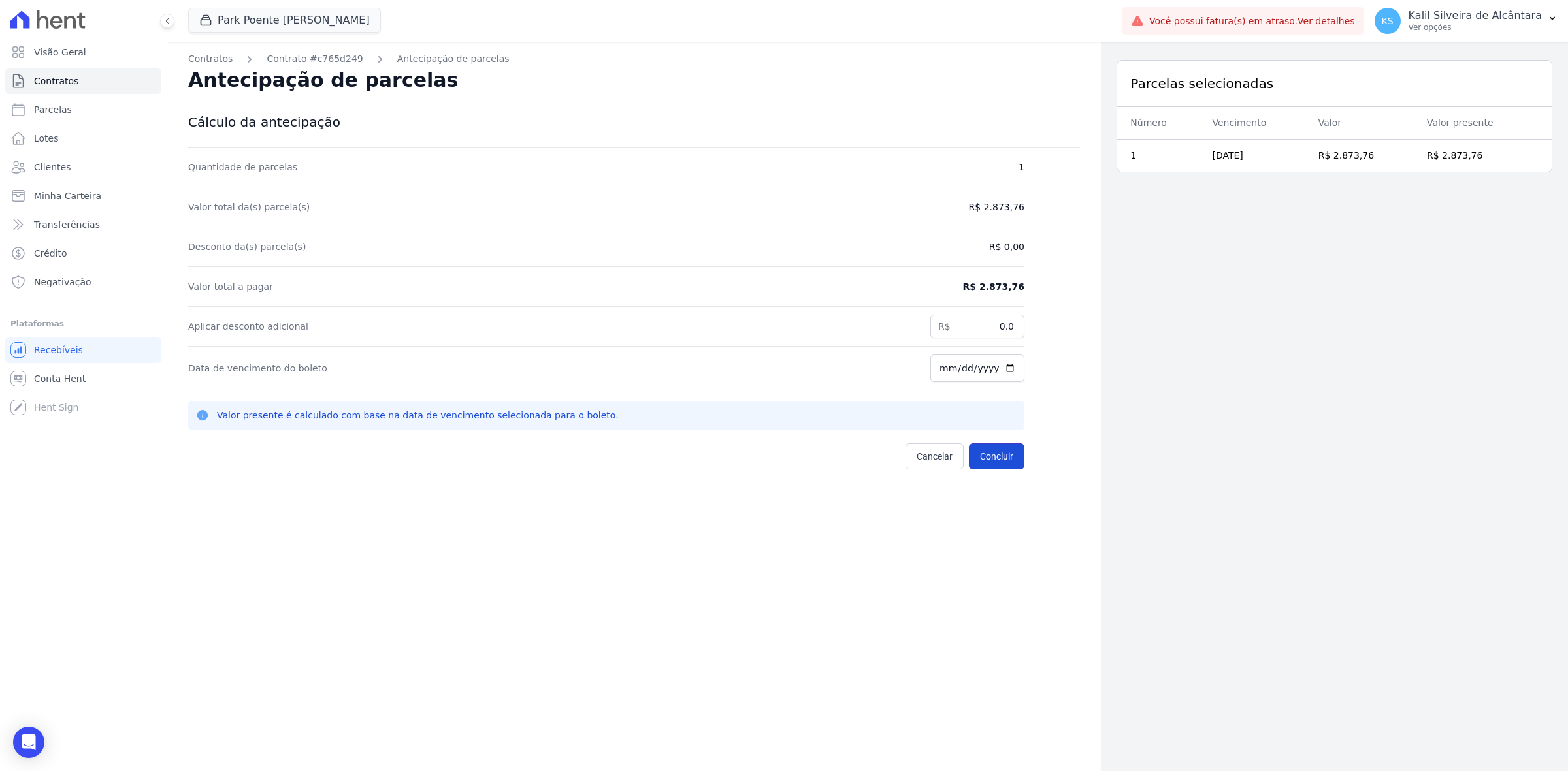
click at [997, 461] on button "Concluir" at bounding box center [997, 456] width 55 height 26
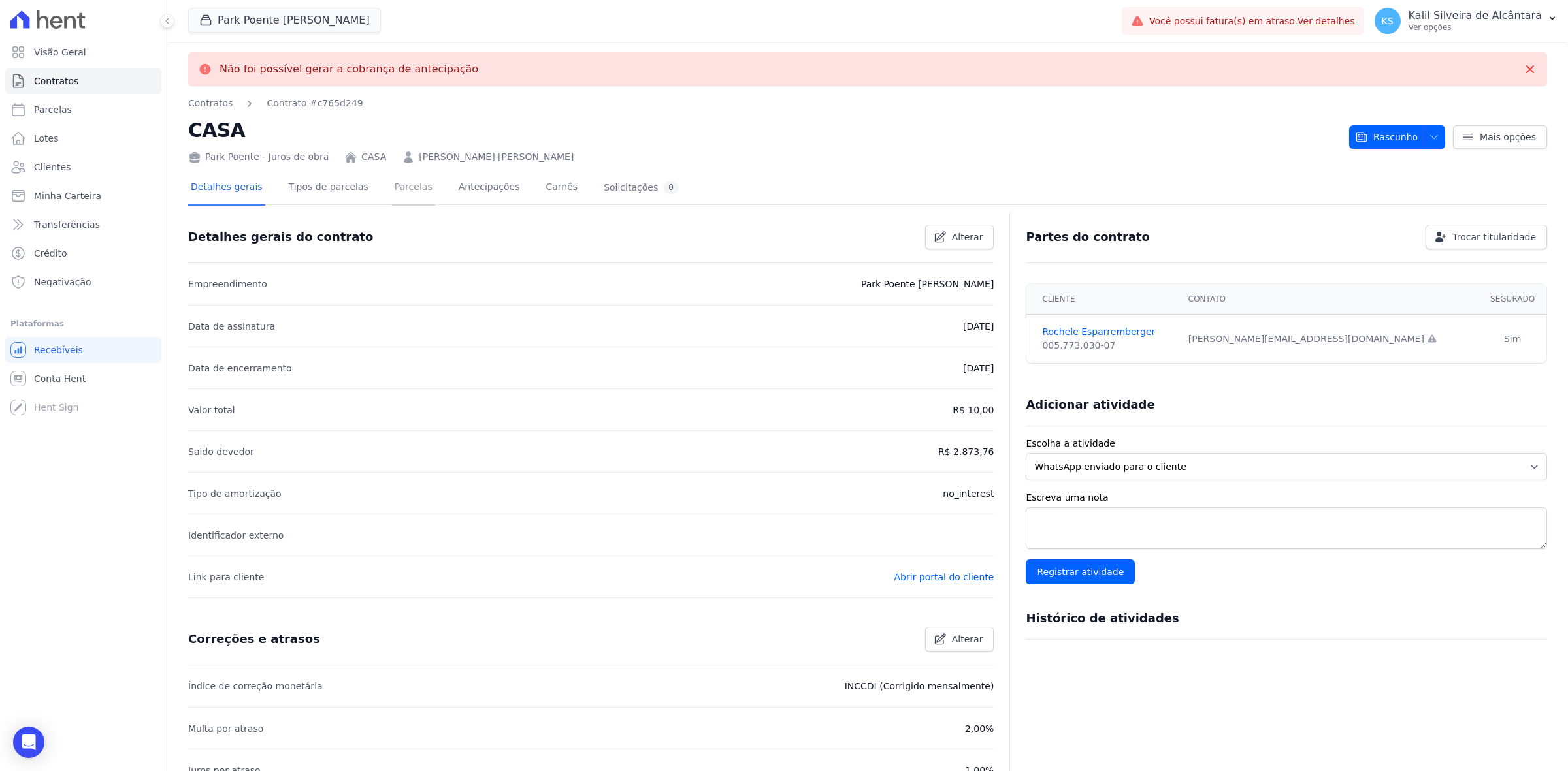
click at [392, 191] on link "Parcelas" at bounding box center [414, 189] width 43 height 35
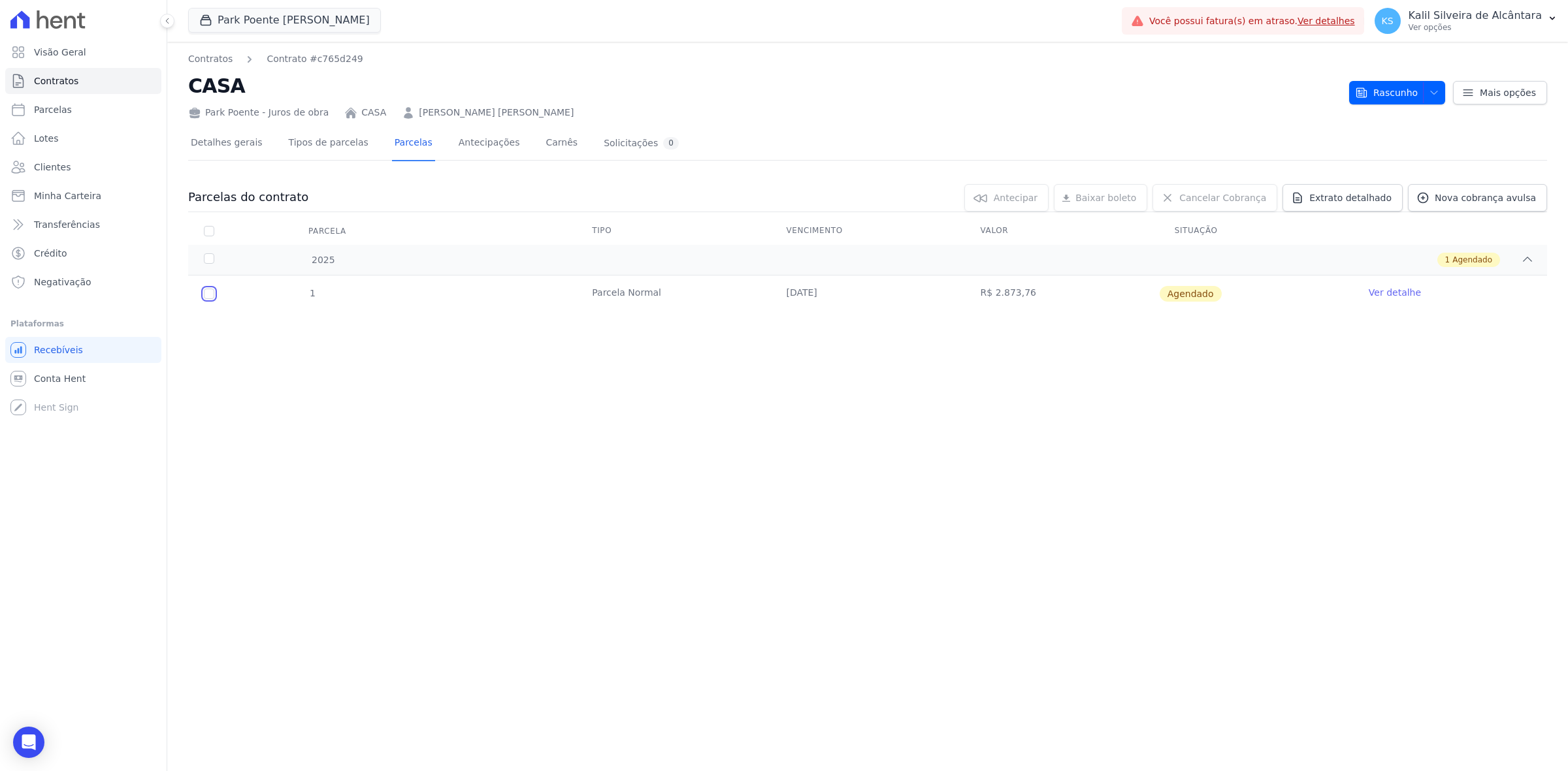
click at [204, 292] on input "checkbox" at bounding box center [209, 294] width 10 height 10
checkbox input "true"
click at [1377, 289] on link "Ver detalhe" at bounding box center [1395, 292] width 52 height 13
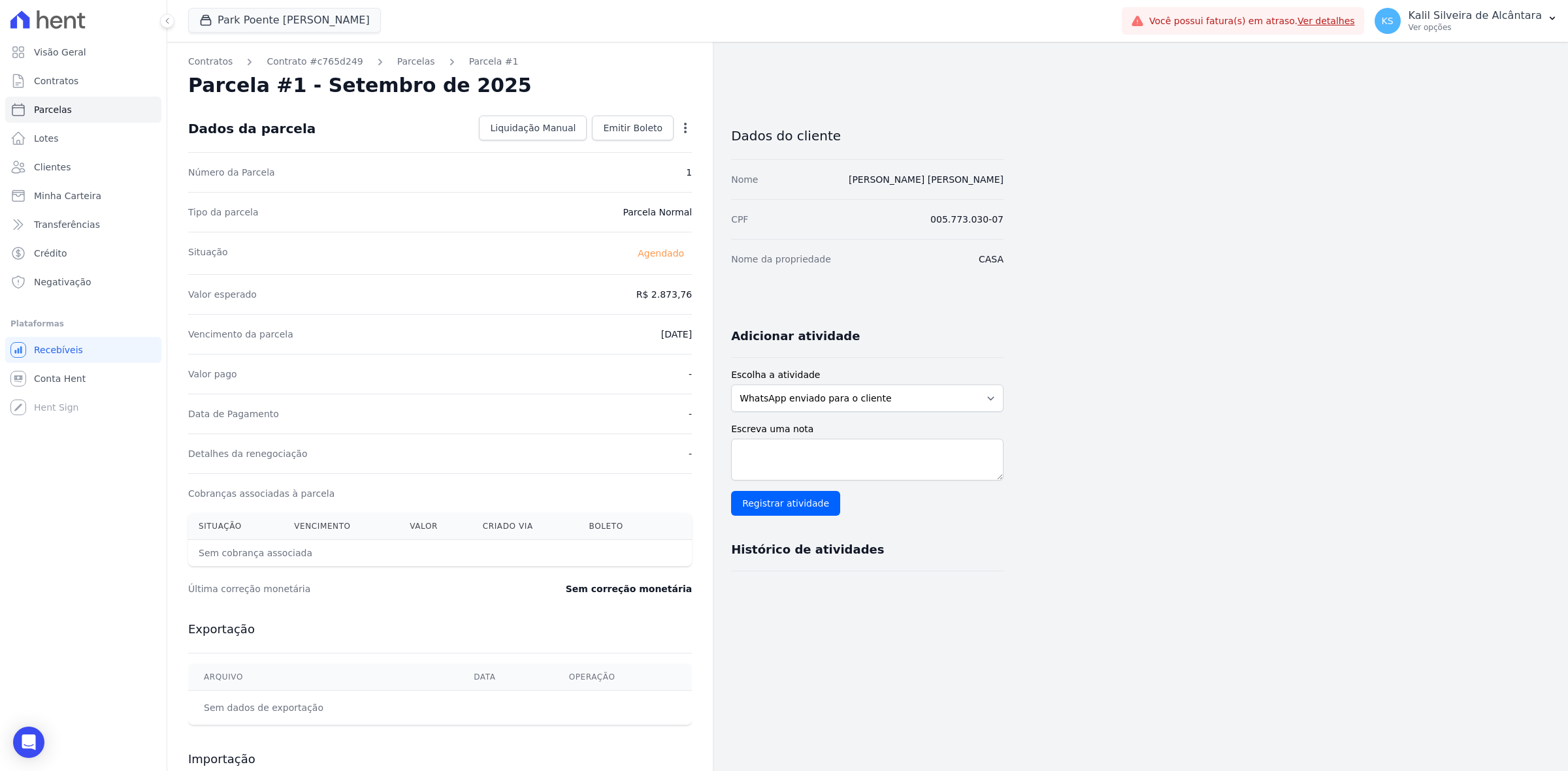
click at [679, 131] on icon "button" at bounding box center [685, 127] width 13 height 13
click at [668, 152] on link "Alterar" at bounding box center [629, 145] width 115 height 23
click at [655, 337] on input "[DATE]" at bounding box center [640, 333] width 103 height 28
click at [675, 335] on input "[DATE]" at bounding box center [640, 333] width 103 height 28
type input "[DATE]"
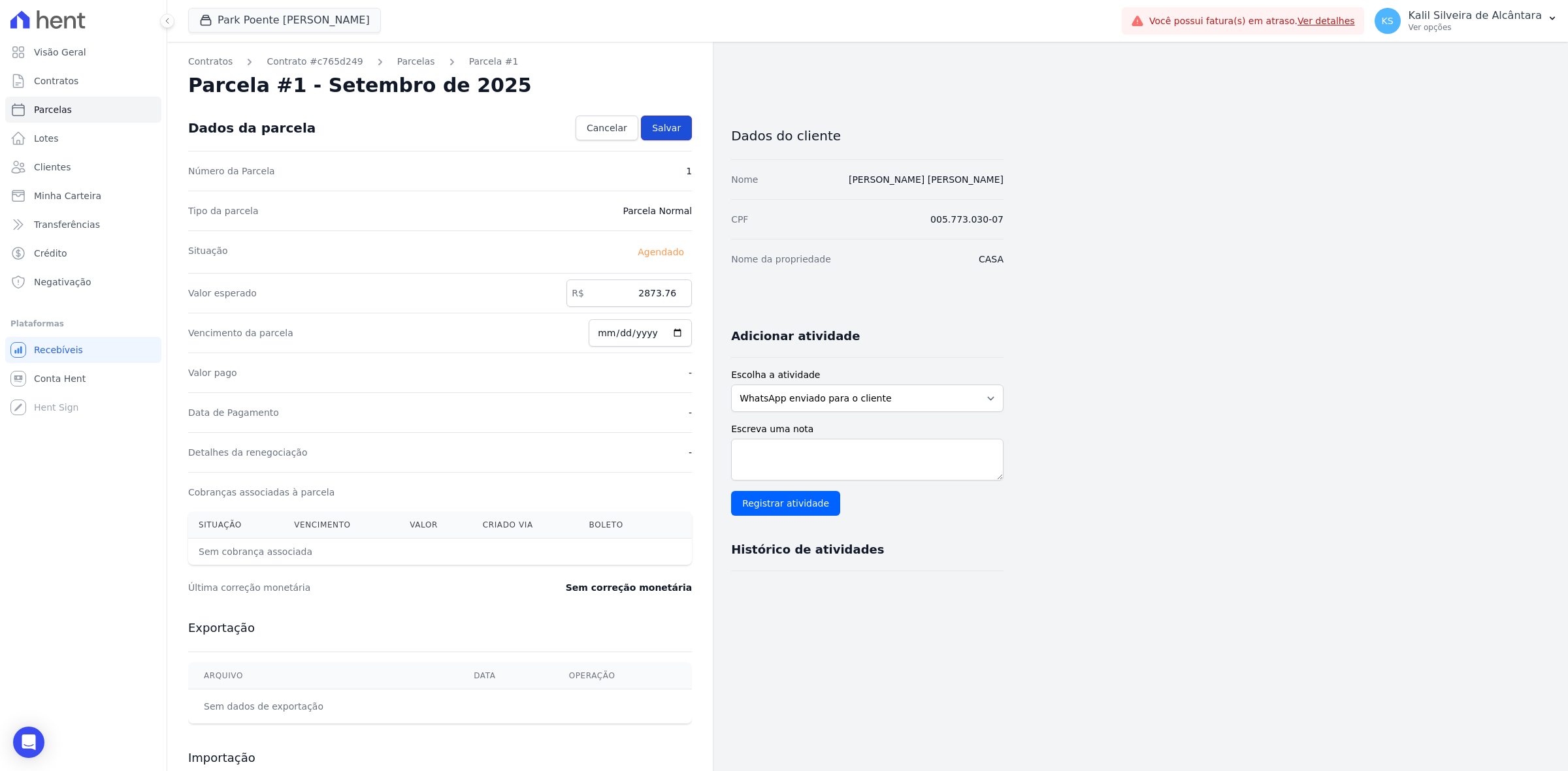
click at [681, 122] on link "Salvar" at bounding box center [666, 128] width 51 height 25
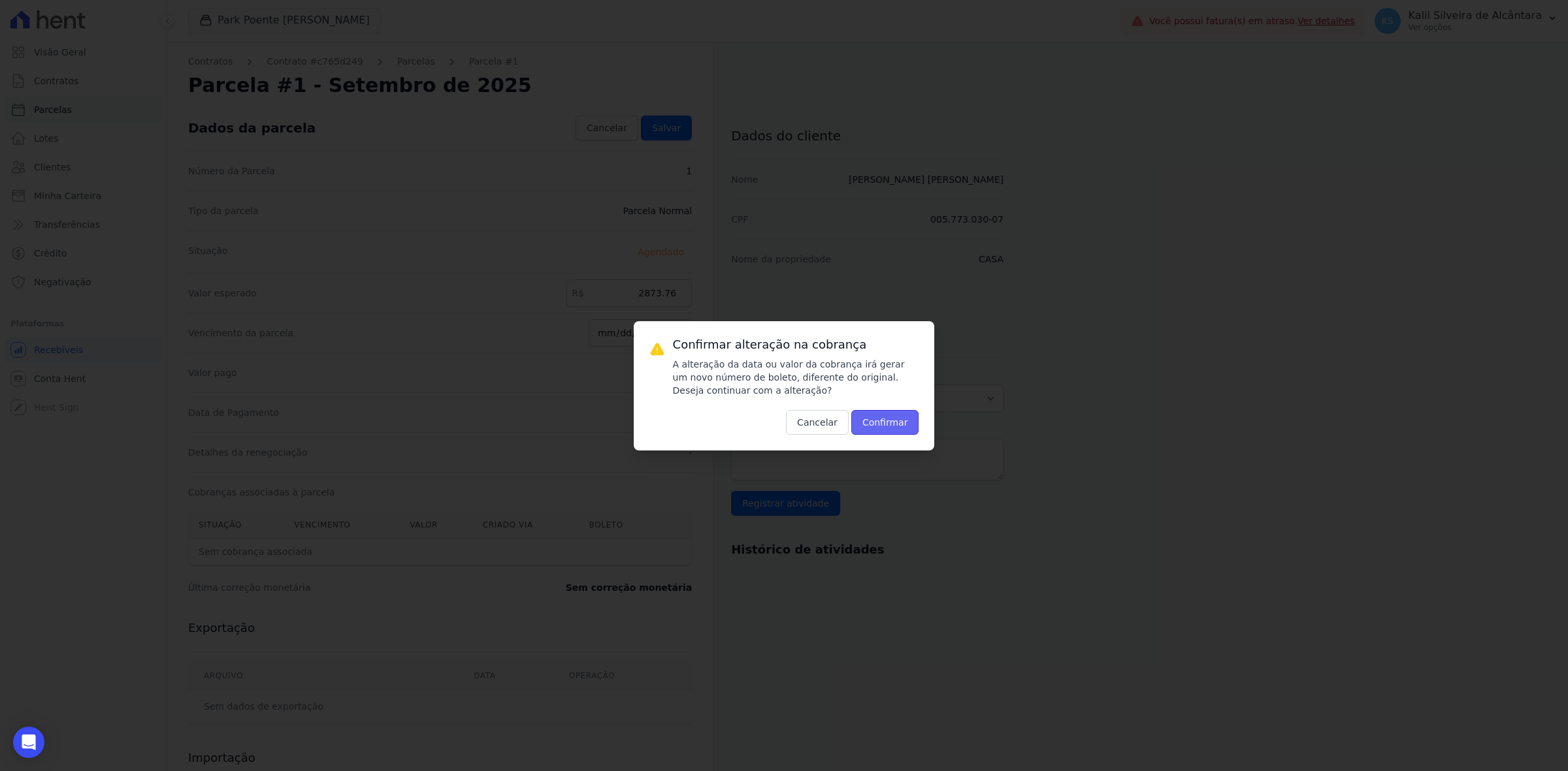
click at [873, 412] on button "Confirmar" at bounding box center [885, 422] width 68 height 25
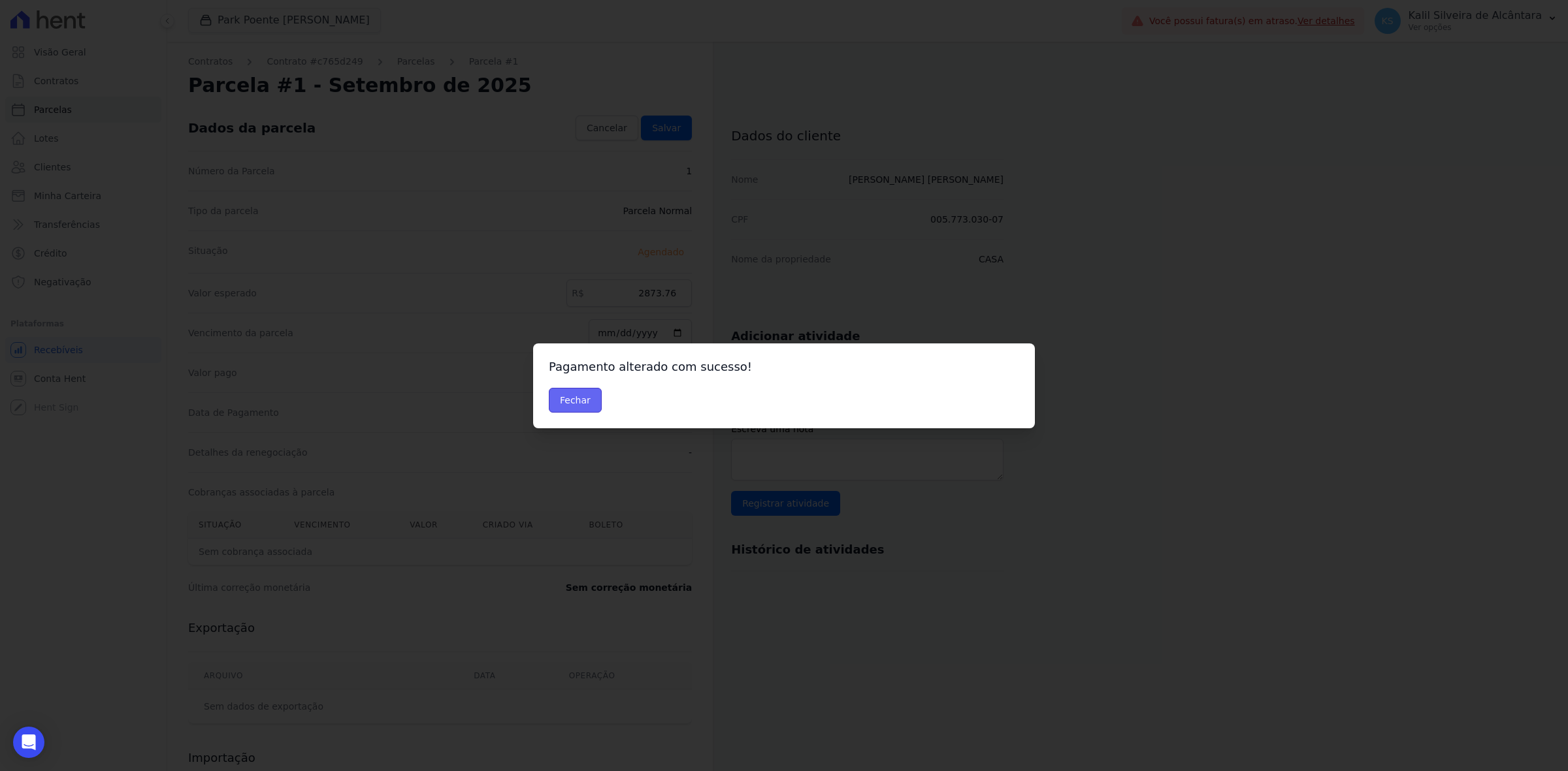
click at [582, 402] on button "Fechar" at bounding box center [575, 400] width 53 height 25
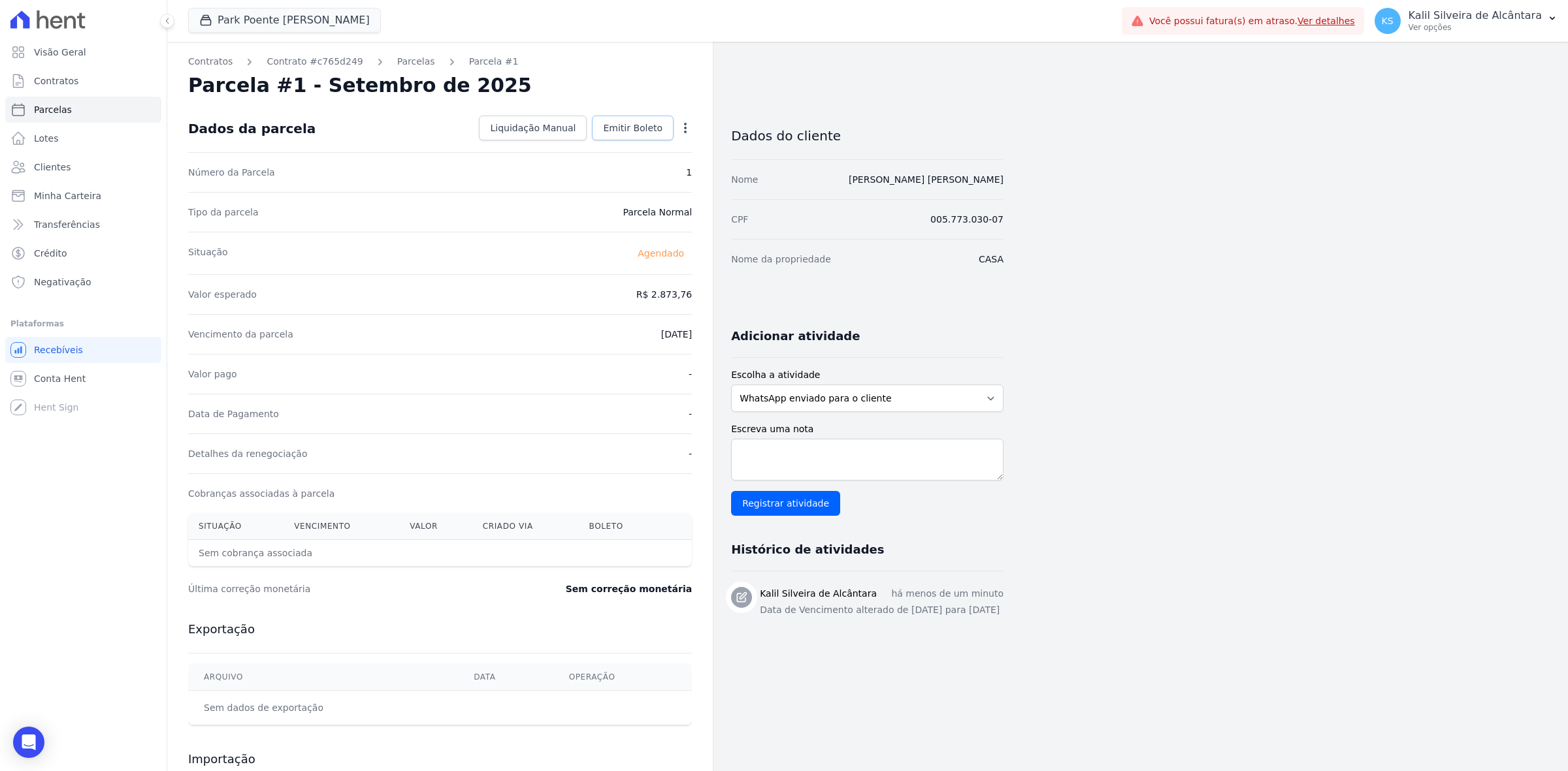
click at [654, 128] on span "Emitir Boleto" at bounding box center [633, 127] width 60 height 13
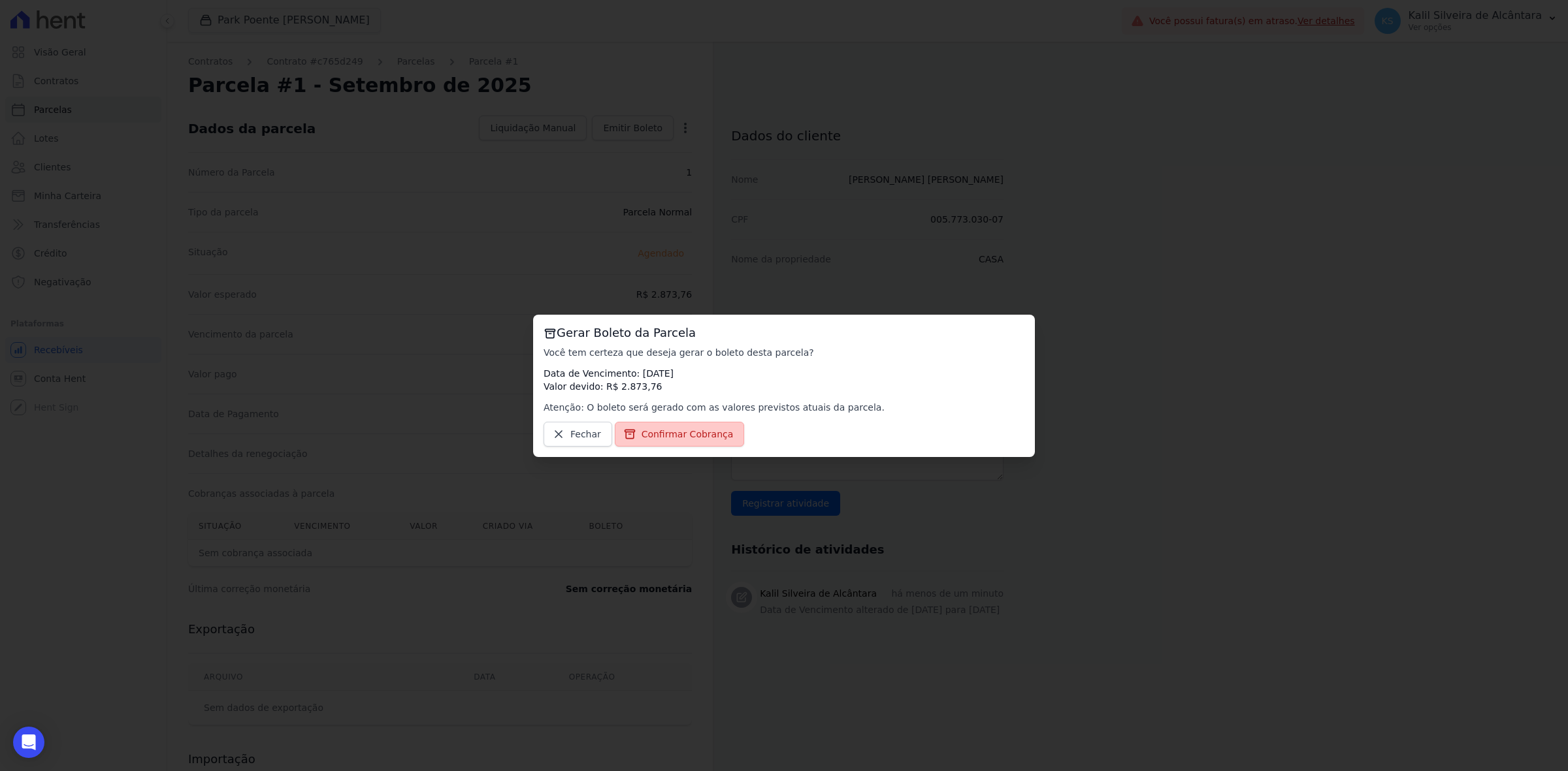
click at [700, 422] on link "Confirmar Cobrança" at bounding box center [680, 434] width 130 height 25
click at [700, 427] on span "Confirmar Cobrança" at bounding box center [687, 434] width 92 height 13
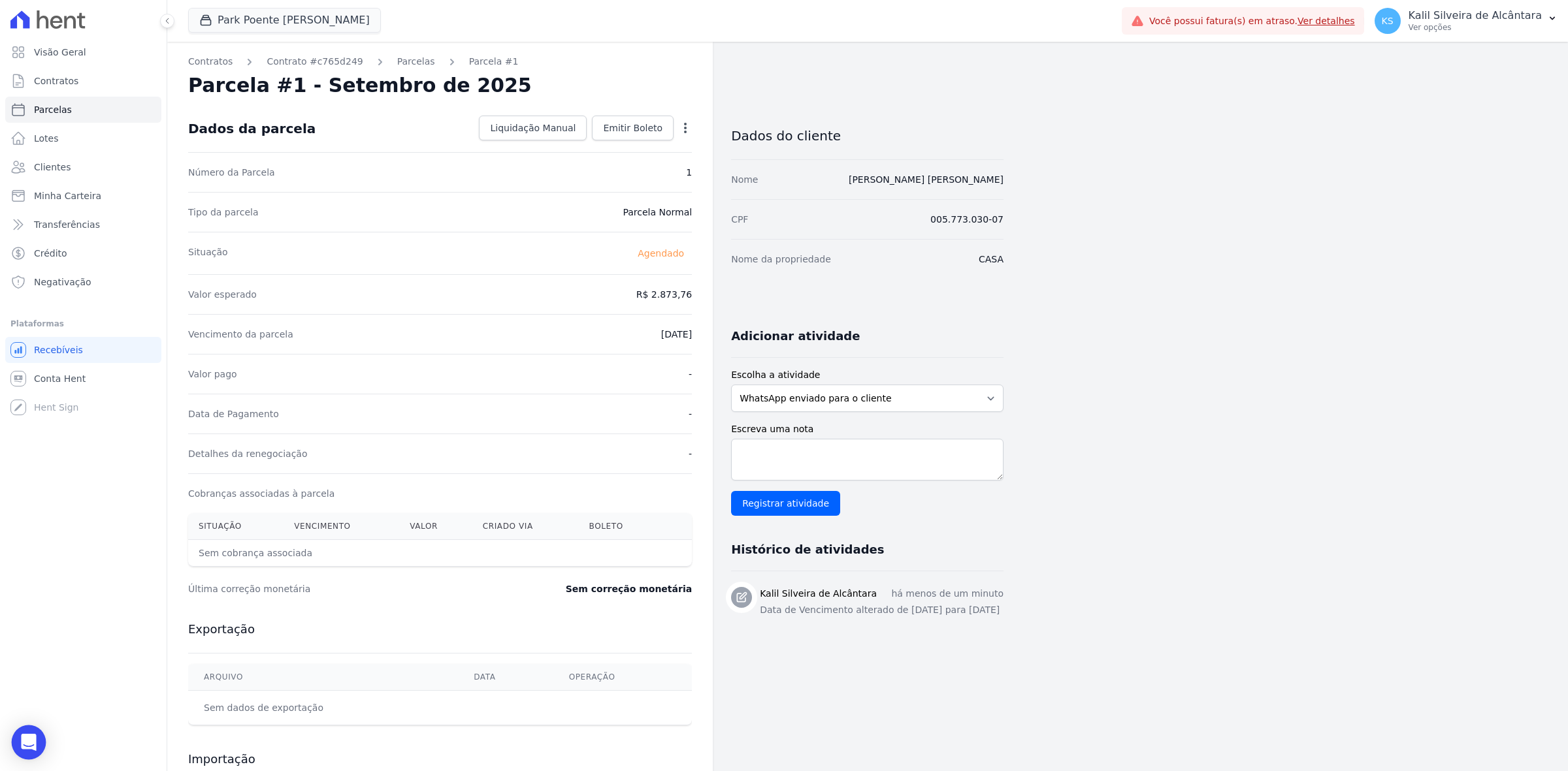
click at [33, 746] on icon "Open Intercom Messenger" at bounding box center [29, 742] width 17 height 17
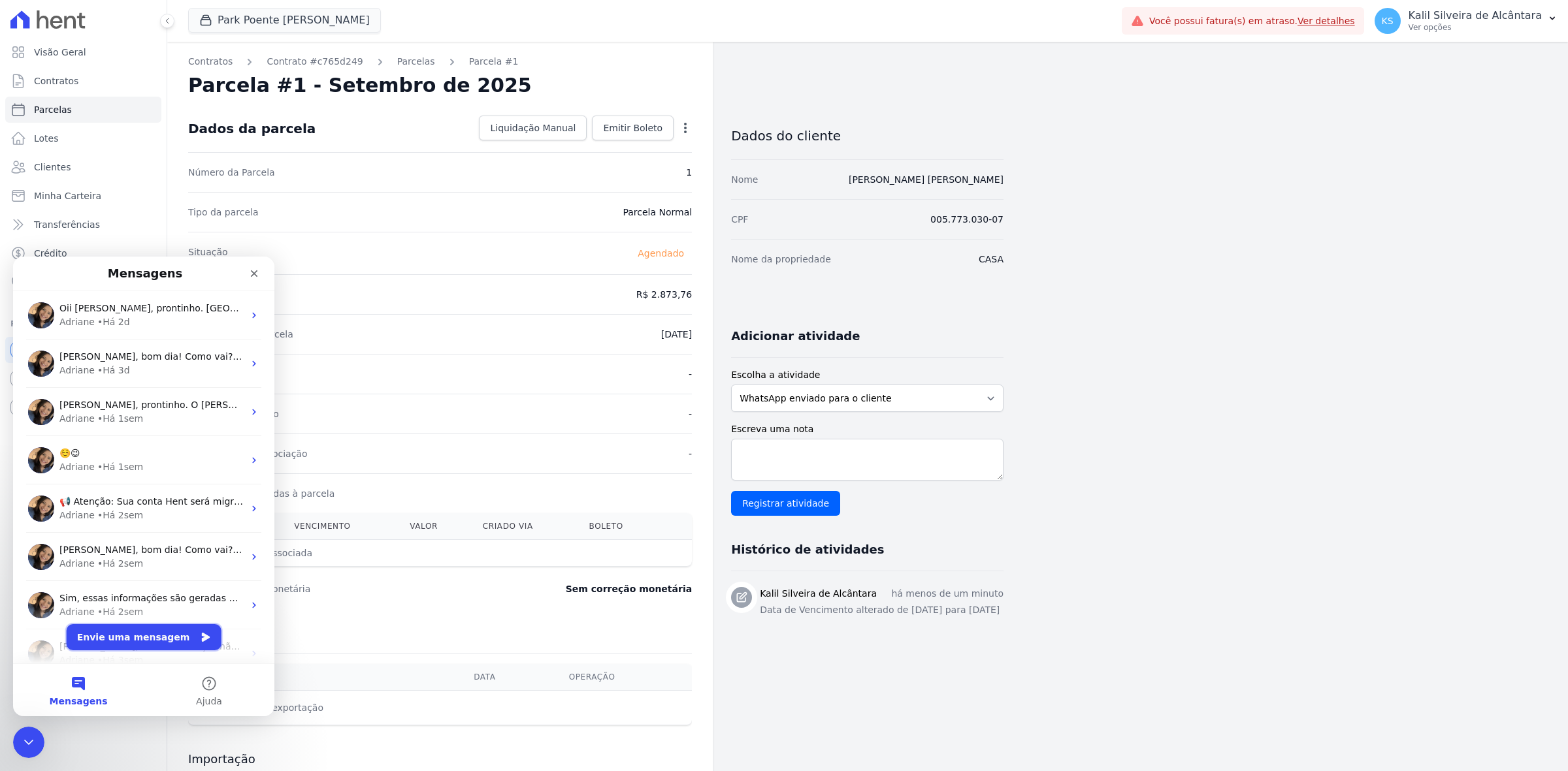
click at [164, 630] on button "Envie uma mensagem" at bounding box center [144, 637] width 155 height 26
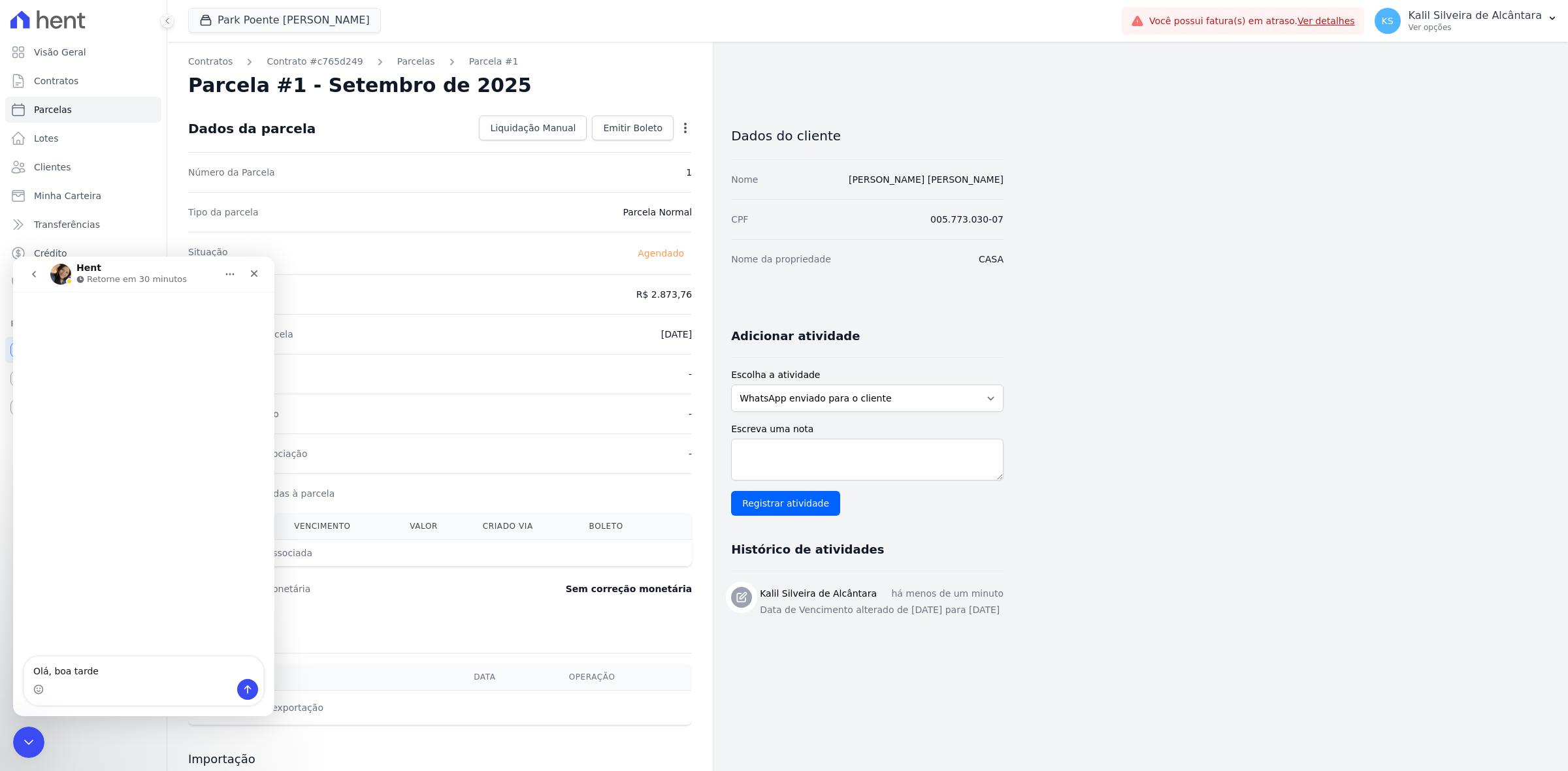
type textarea "Olá, boa tarde!"
type textarea "O p"
type textarea "O pq não conseguimos emitir o boleto."
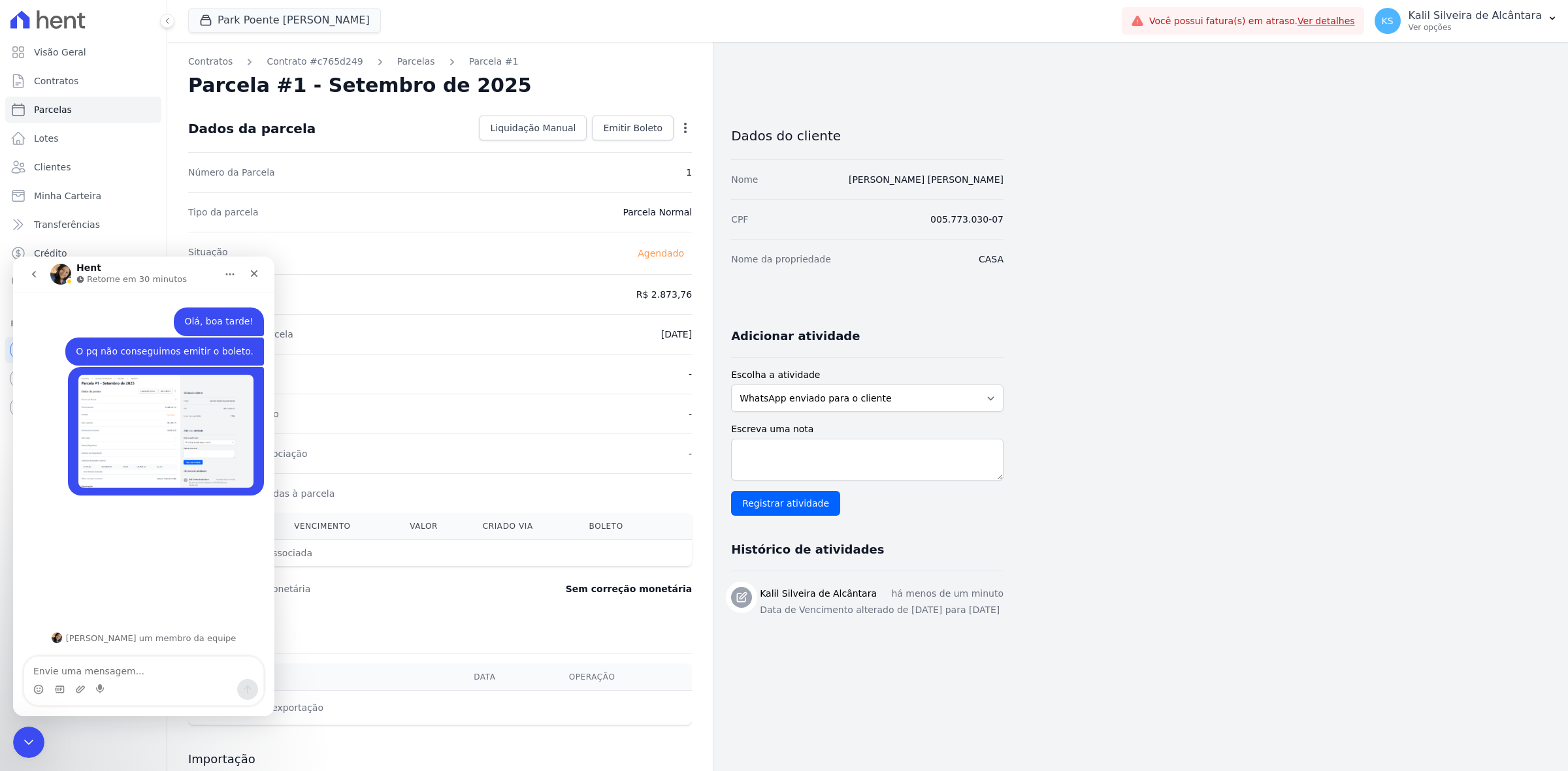
click at [1151, 369] on div "Contratos Contrato #c765d249 Parcelas Parcela #1 Parcela #1 - Setembro de 2025 …" at bounding box center [857, 461] width 1380 height 840
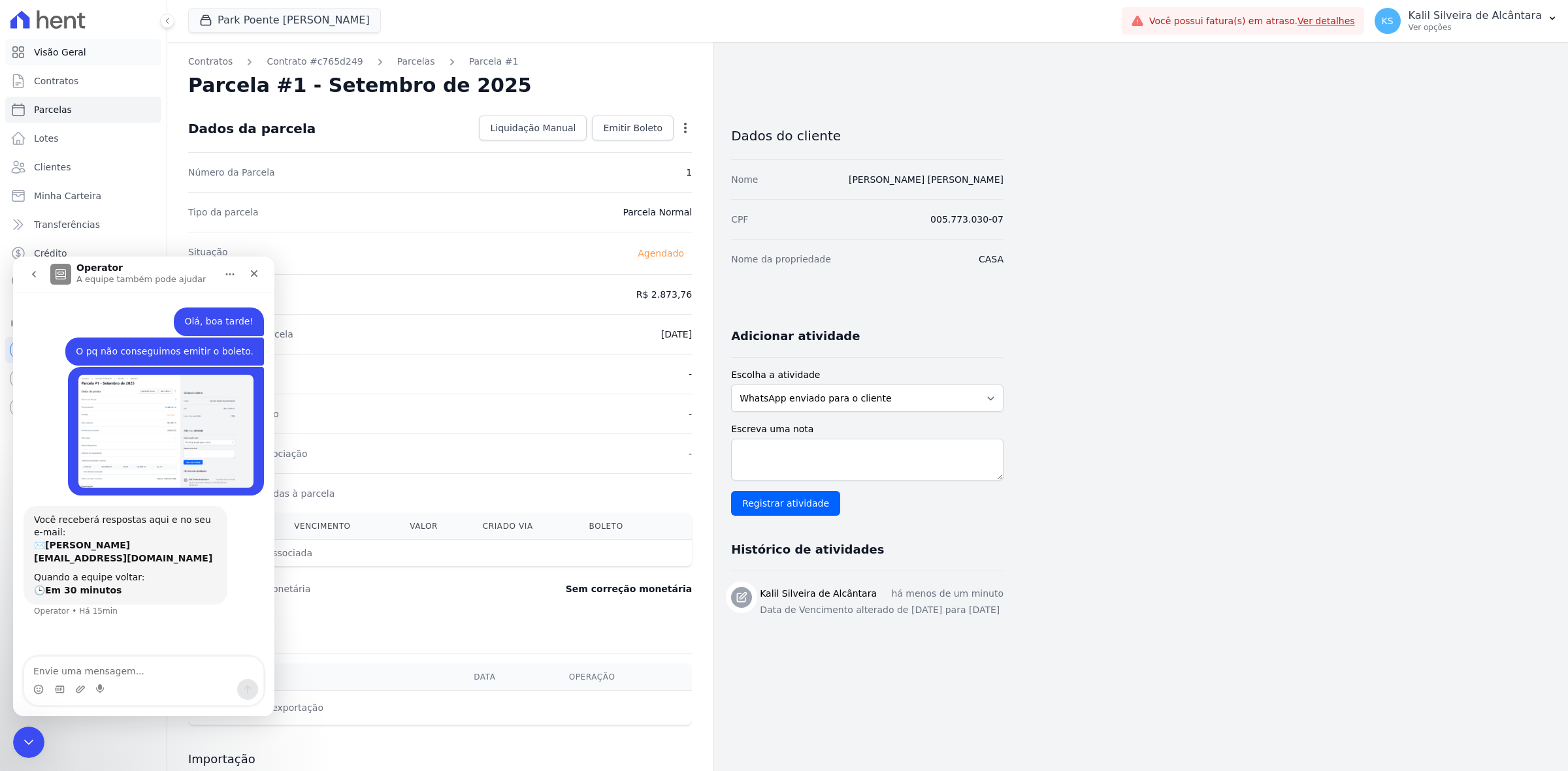
click at [102, 61] on link "Visão Geral" at bounding box center [83, 52] width 156 height 26
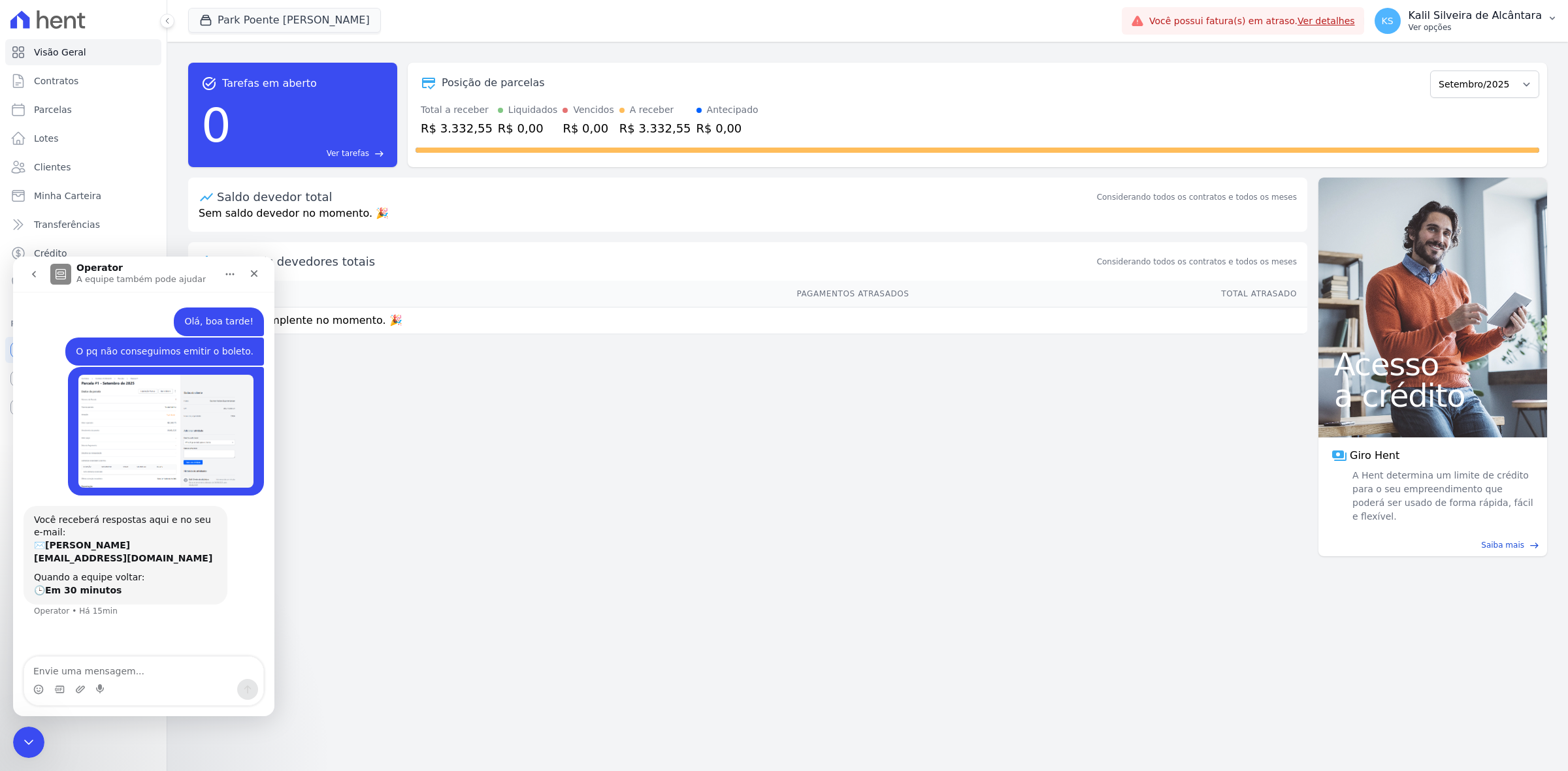
click at [1483, 27] on p "Ver opções" at bounding box center [1475, 28] width 133 height 10
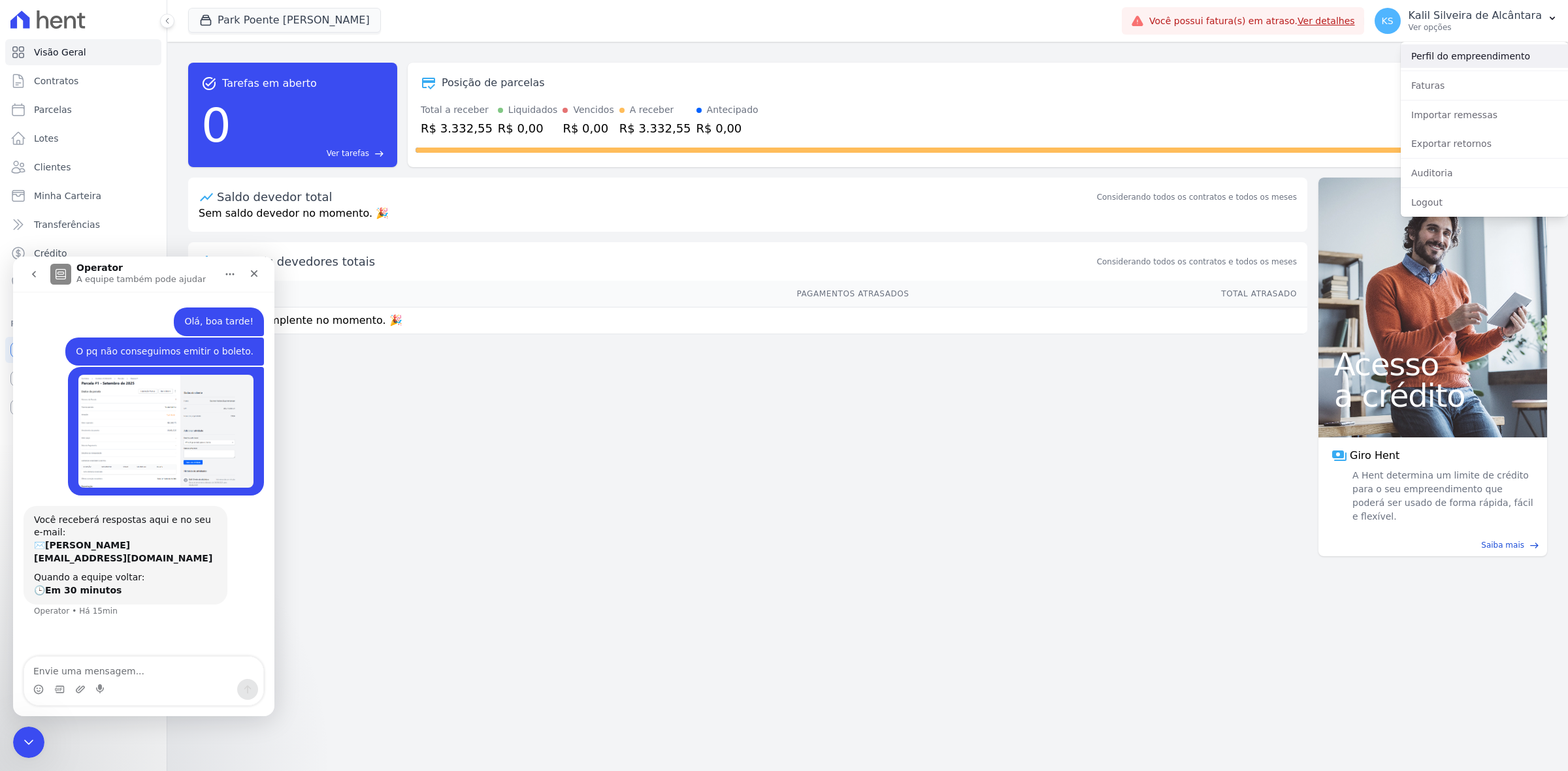
click at [1493, 55] on link "Perfil do empreendimento" at bounding box center [1484, 55] width 167 height 23
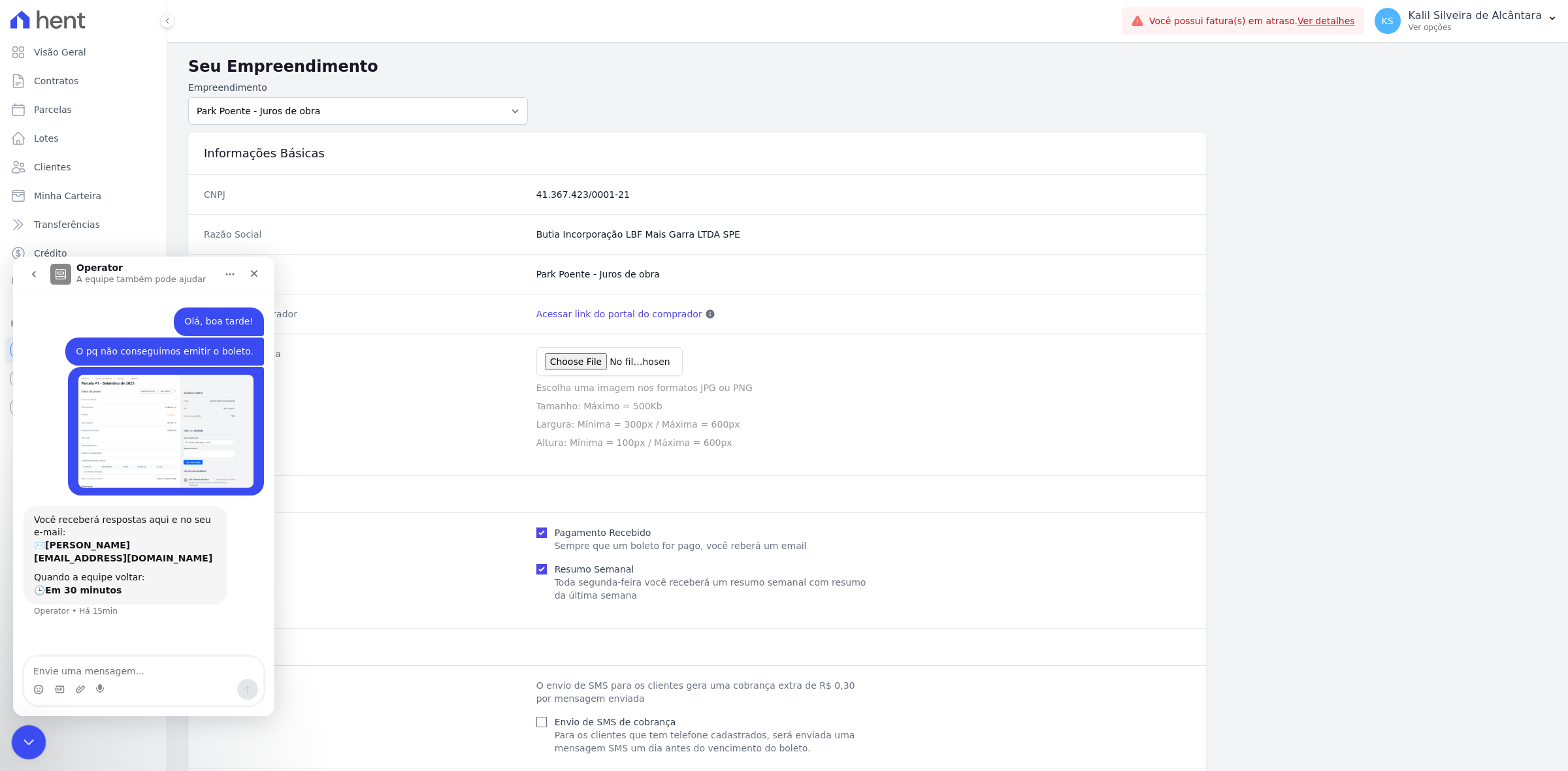
click at [35, 734] on icon "Encerramento do Messenger da Intercom" at bounding box center [27, 741] width 16 height 16
